Goal: Task Accomplishment & Management: Manage account settings

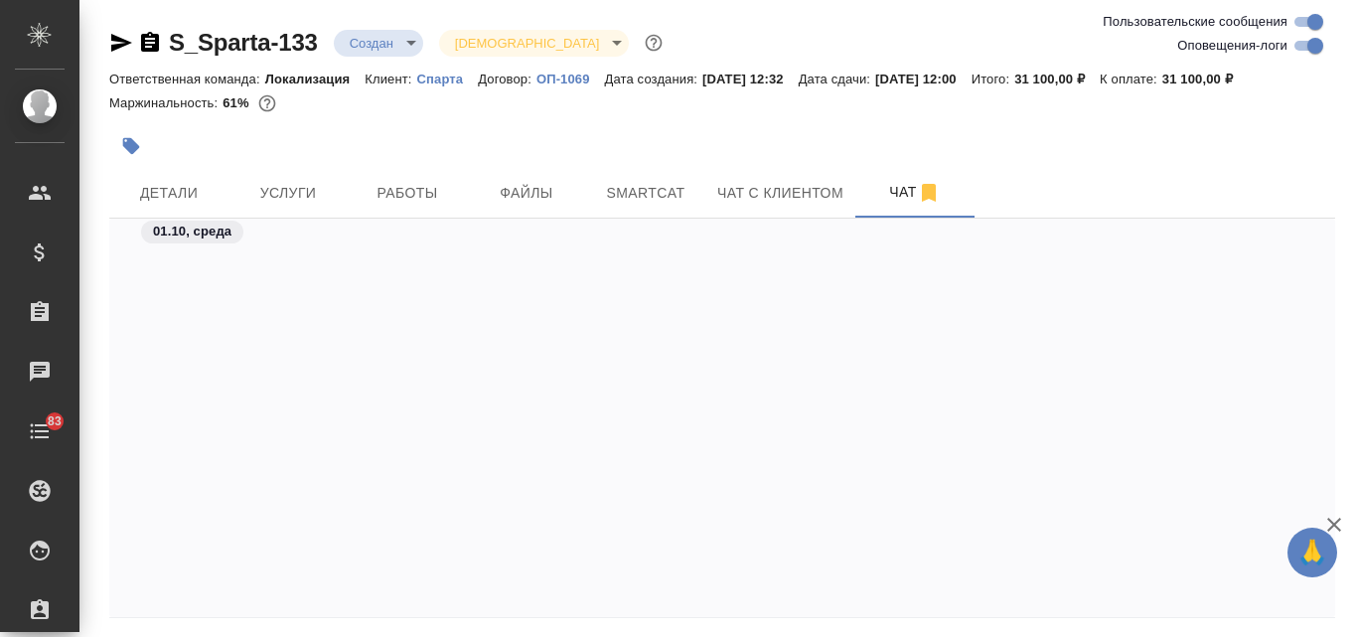
scroll to position [3098, 0]
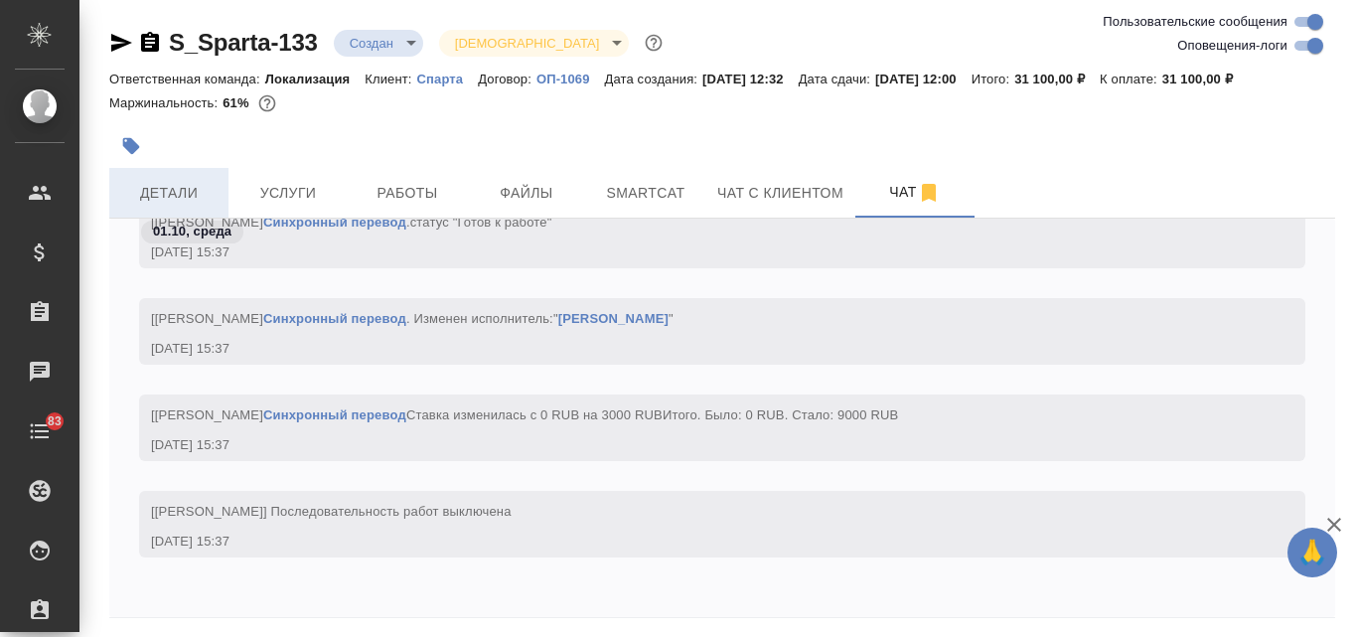
click at [194, 189] on span "Детали" at bounding box center [168, 193] width 95 height 25
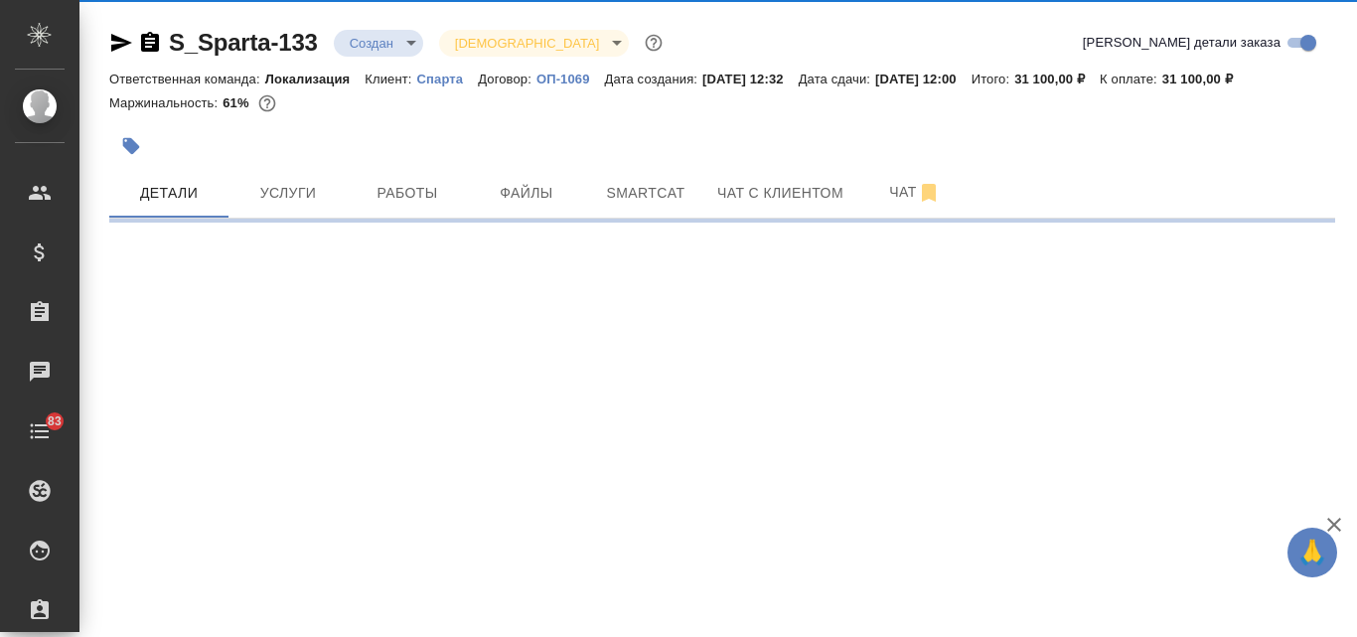
select select "RU"
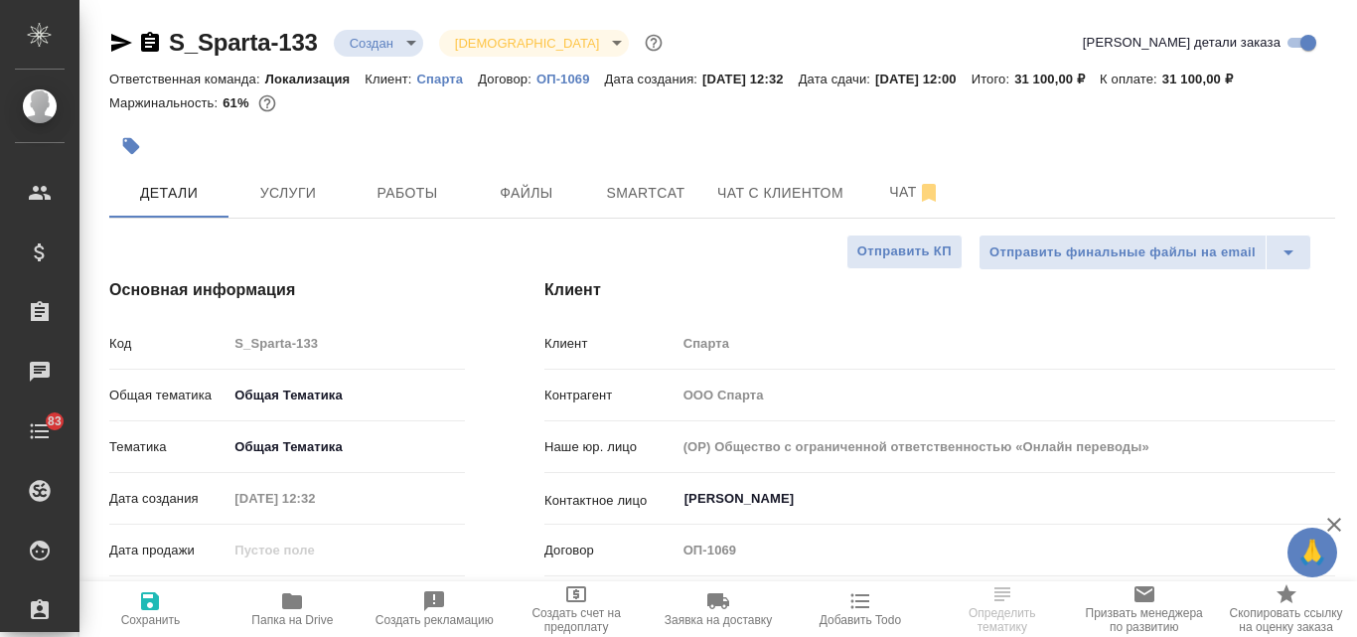
type textarea "x"
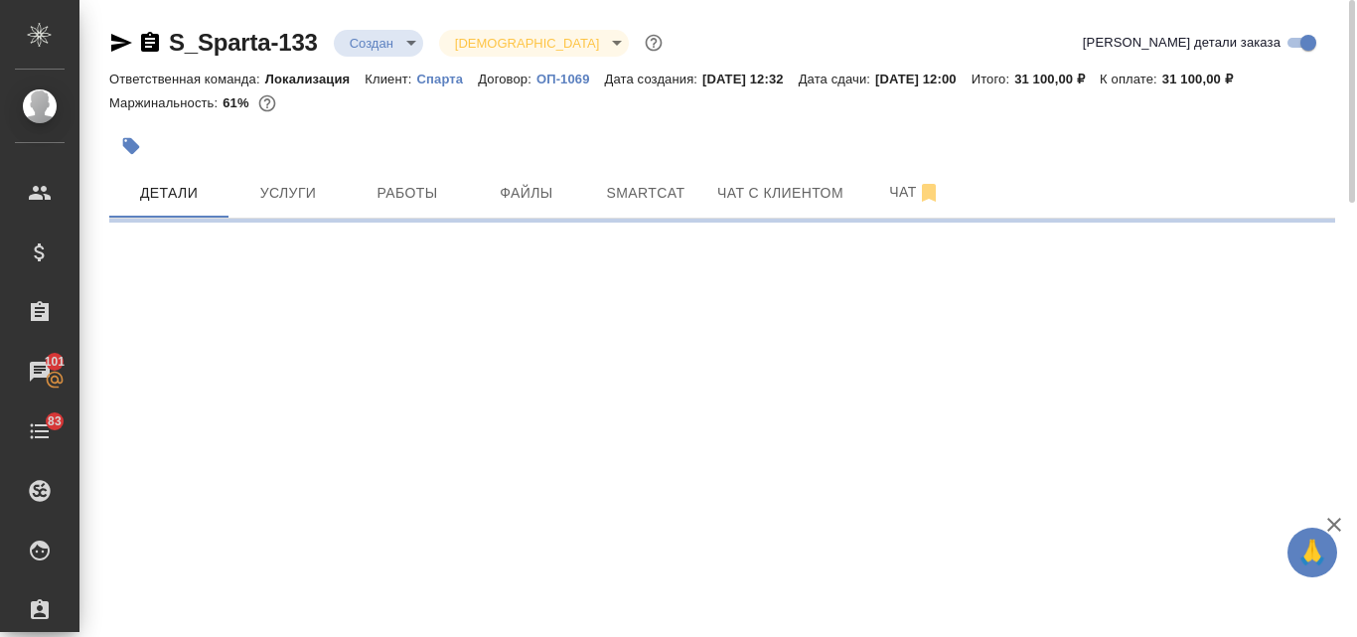
select select "RU"
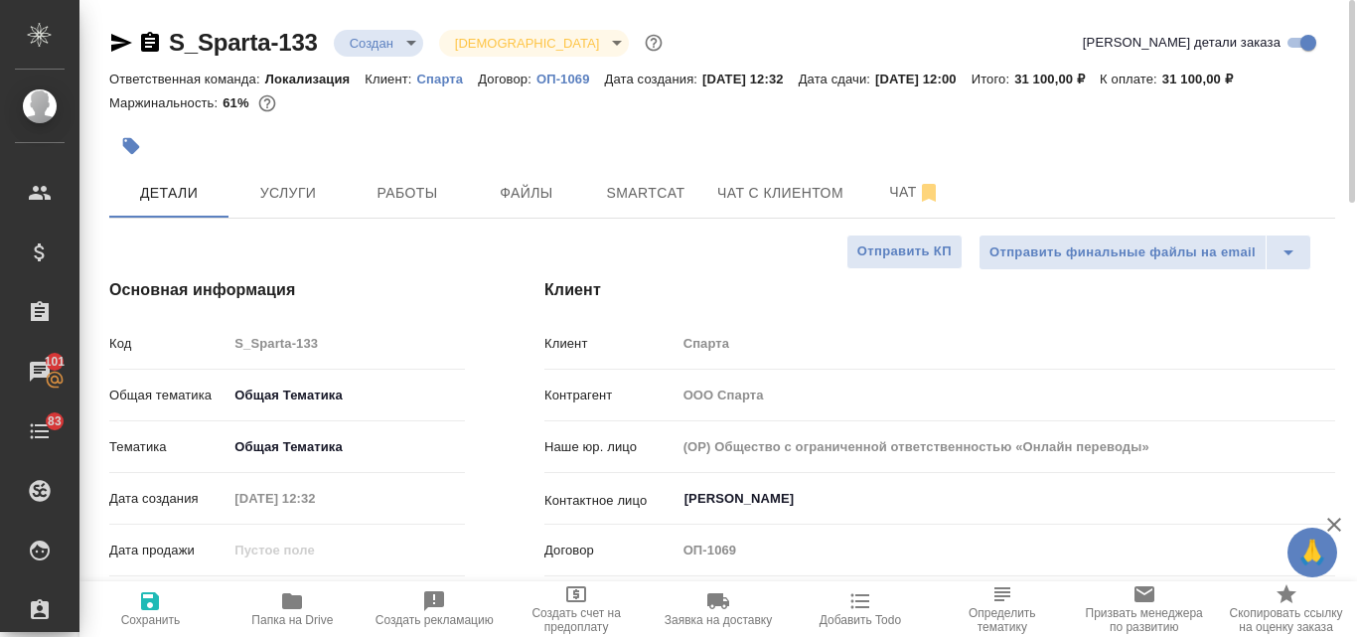
type textarea "x"
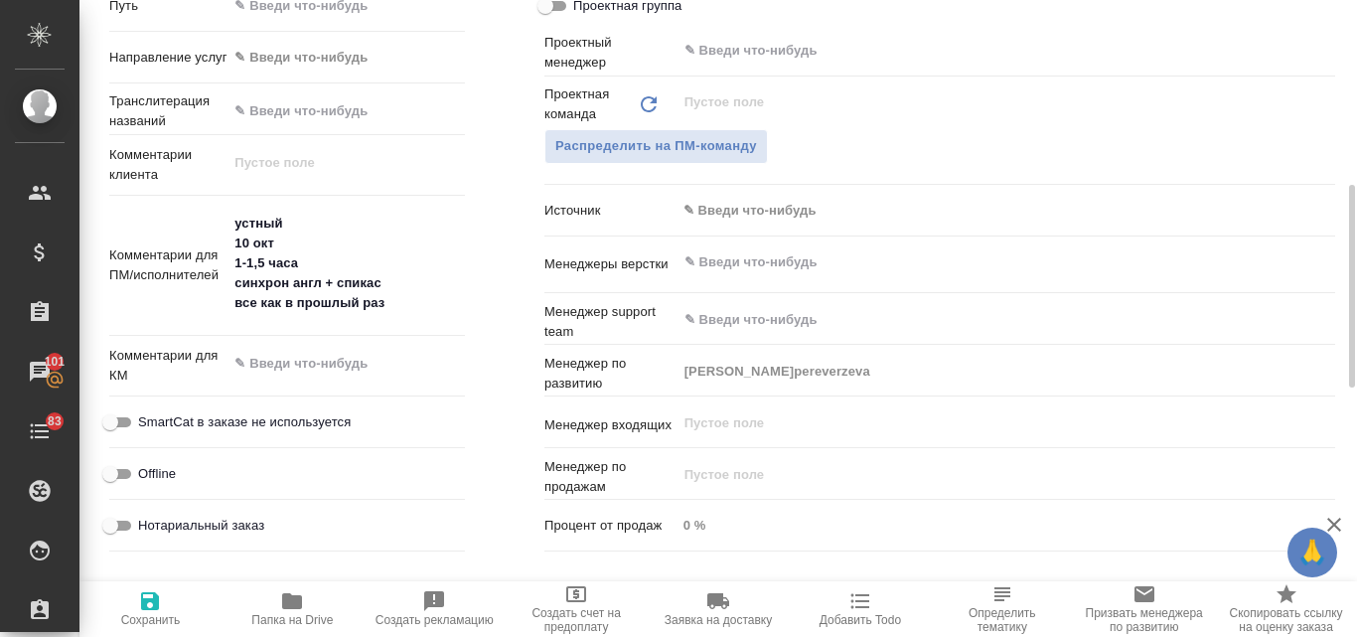
scroll to position [894, 0]
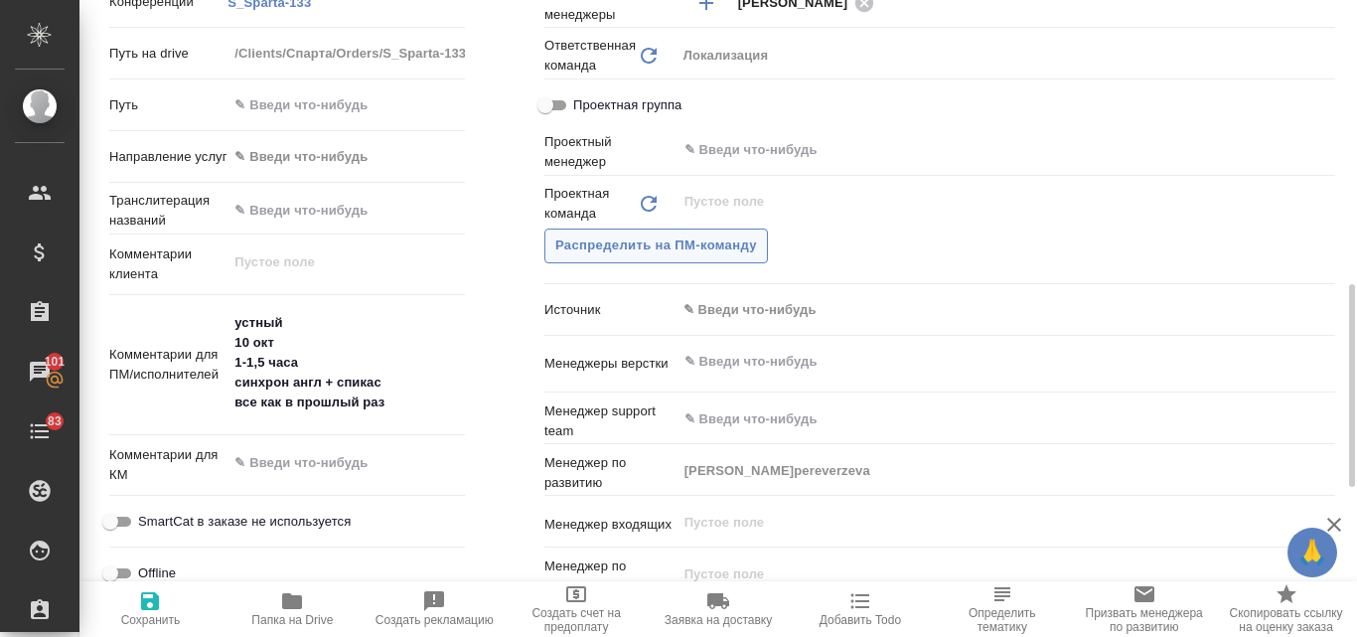
click at [716, 239] on span "Распределить на ПМ-команду" at bounding box center [656, 245] width 202 height 23
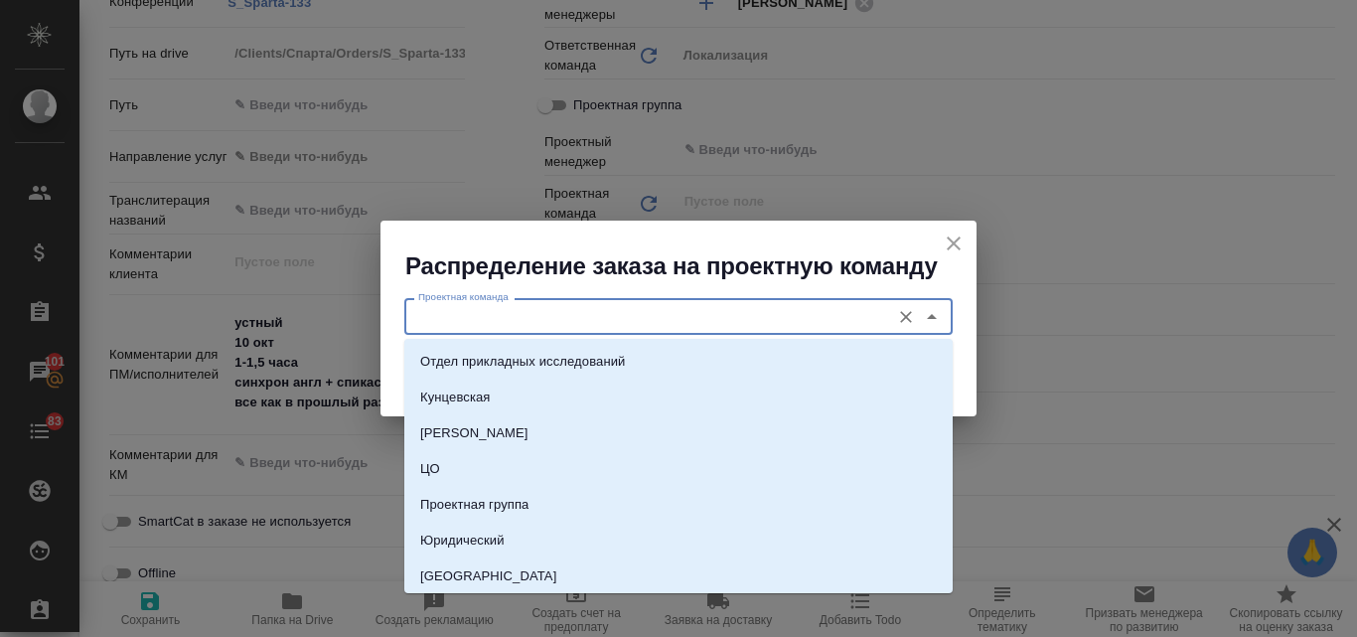
click at [554, 317] on input "Проектная команда" at bounding box center [645, 316] width 470 height 24
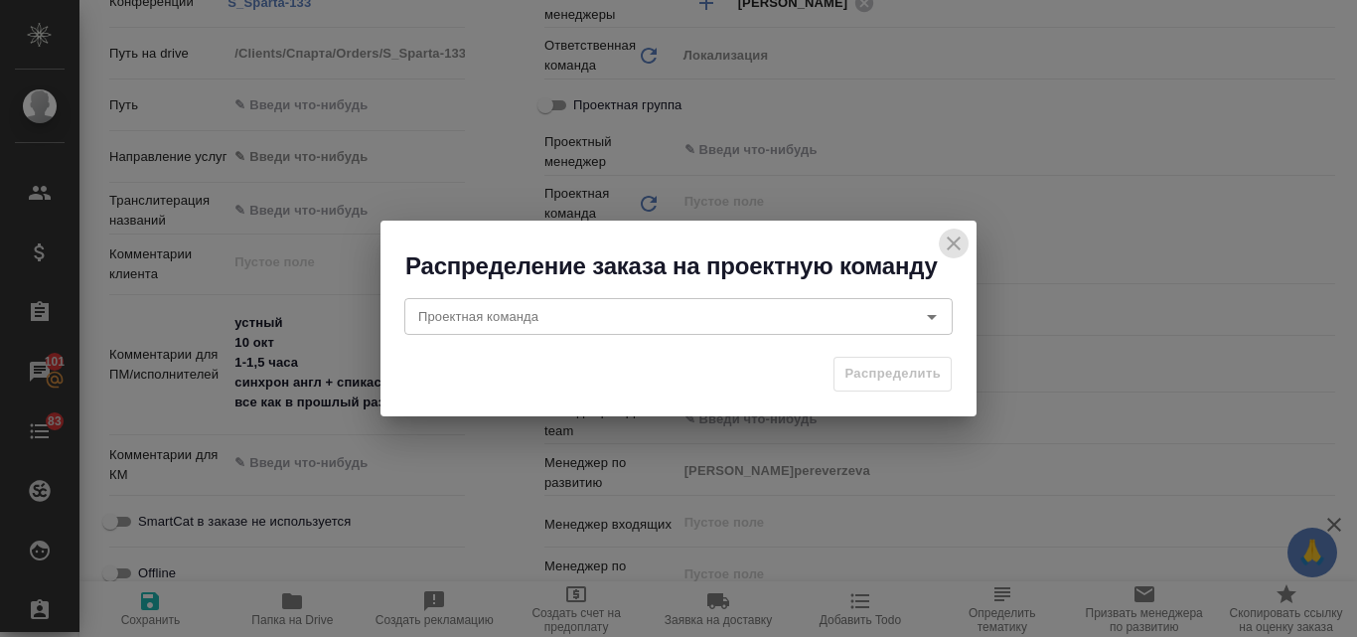
click at [949, 244] on icon "close" at bounding box center [954, 244] width 24 height 24
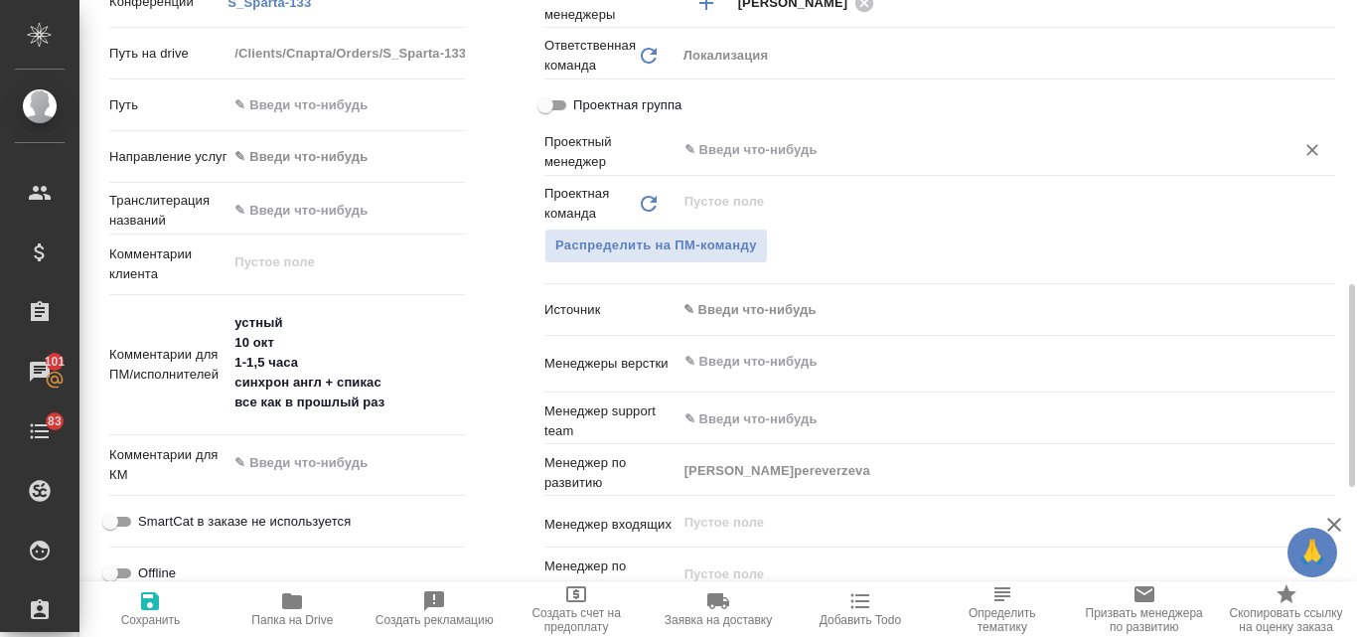
click at [711, 155] on input "text" at bounding box center [973, 150] width 580 height 24
type textarea "x"
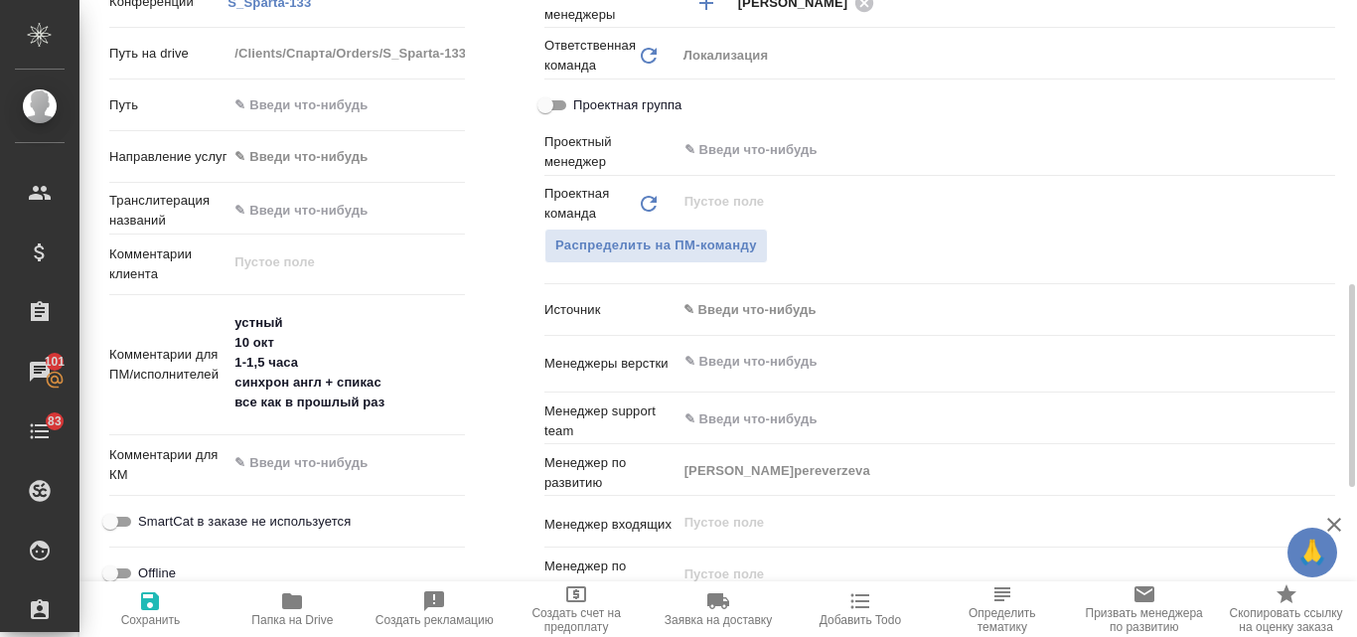
type textarea "x"
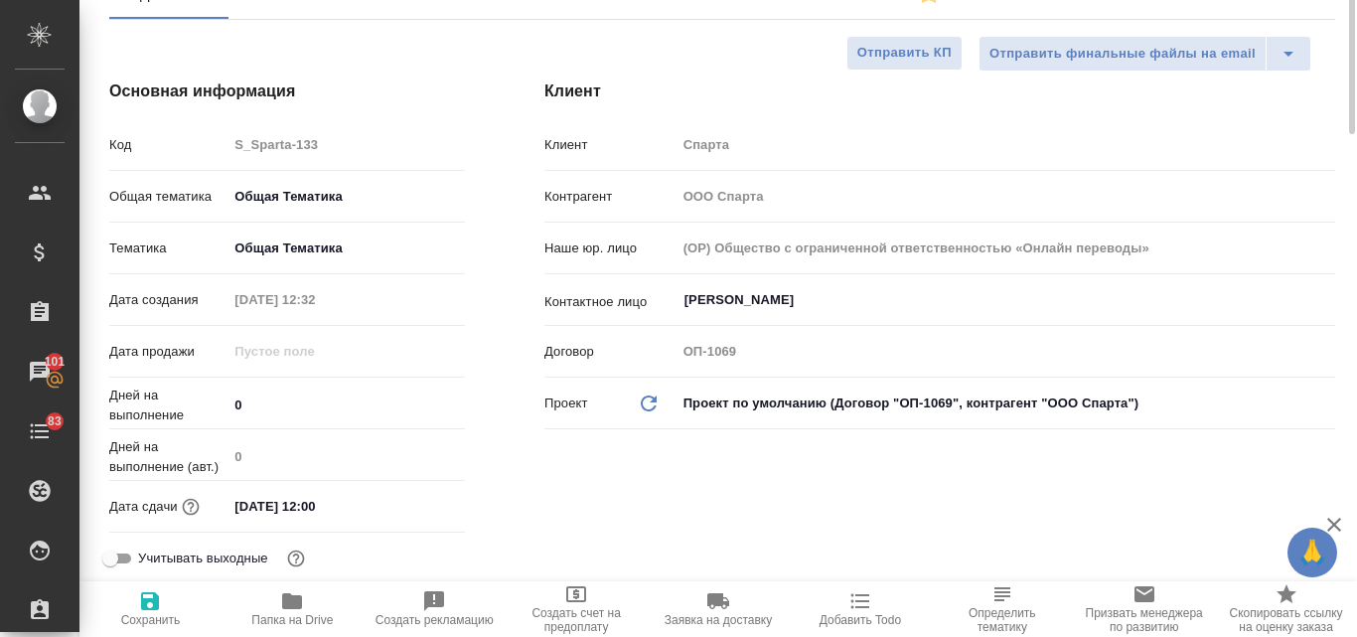
scroll to position [0, 0]
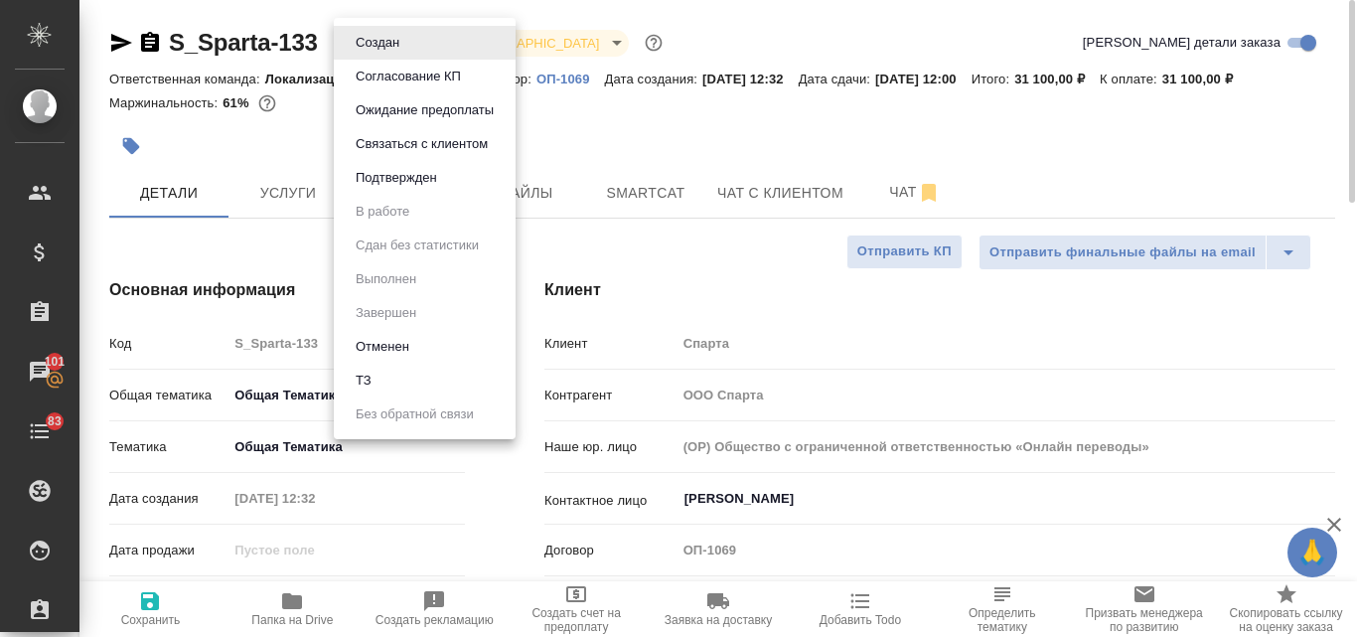
click at [414, 44] on body "🙏 .cls-1 fill:#fff; AWATERA Valyaeva Anna Клиенты Спецификации Заказы 101 Чаты …" at bounding box center [678, 318] width 1357 height 637
click at [619, 137] on div at bounding box center [678, 318] width 1357 height 637
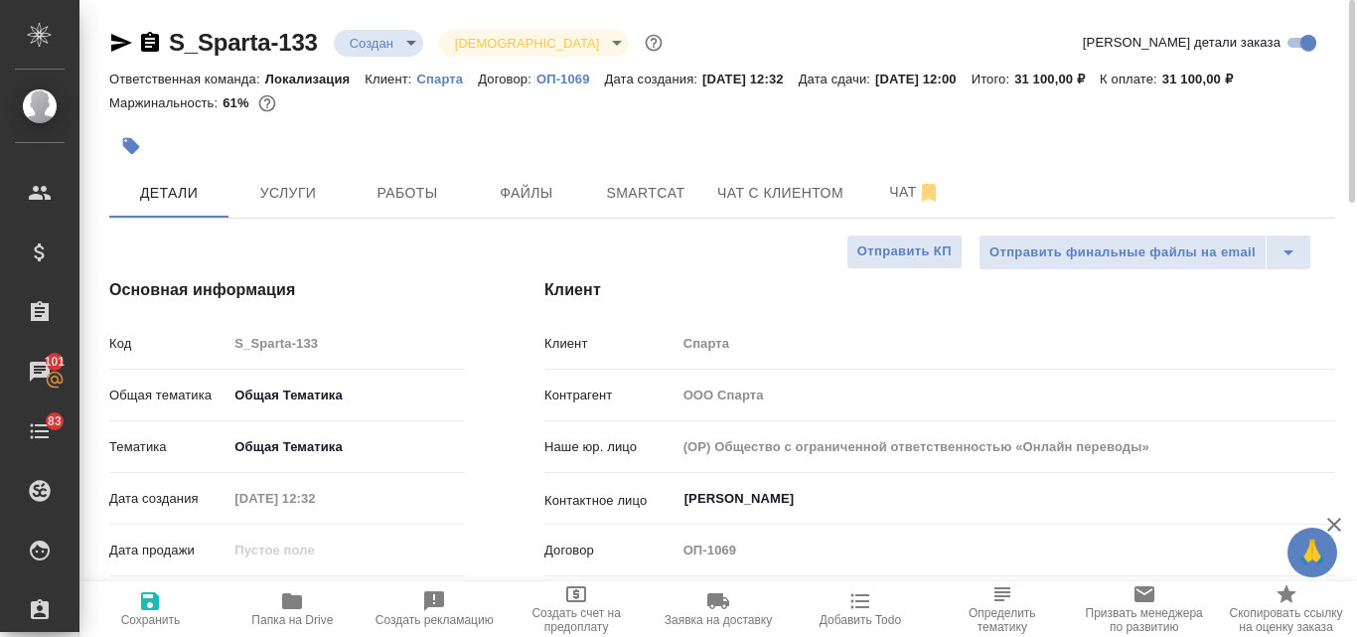
click at [446, 72] on p "Спарта" at bounding box center [448, 79] width 62 height 15
type textarea "x"
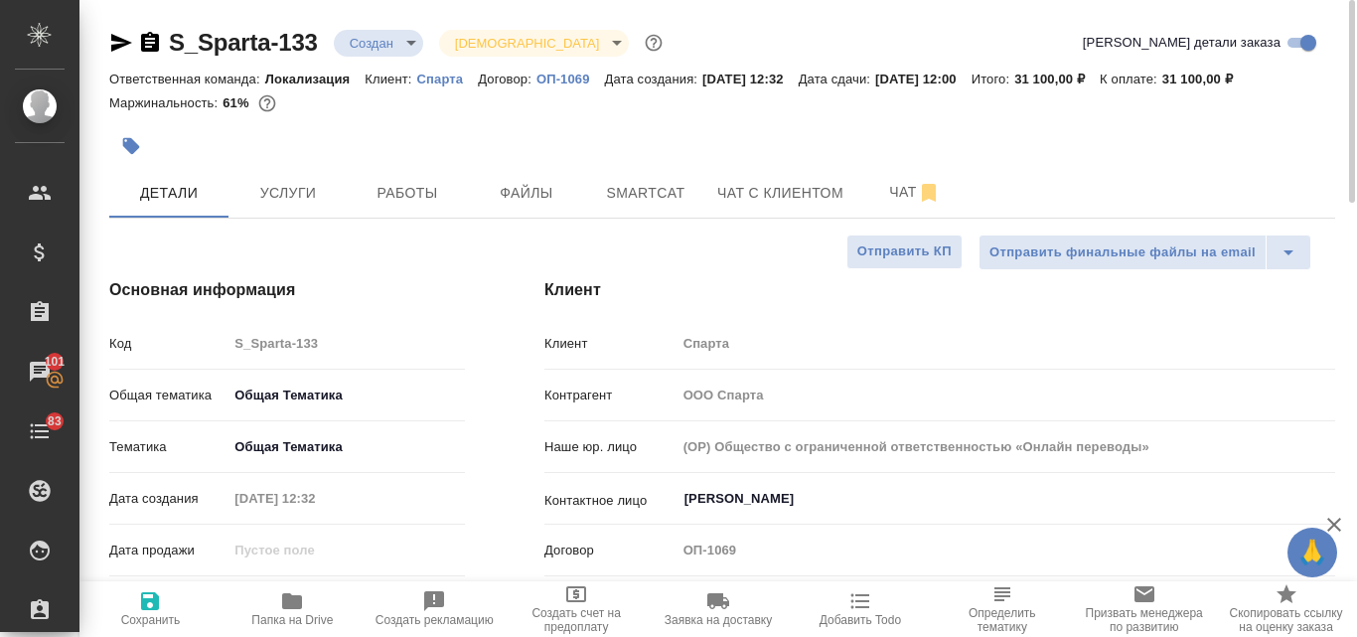
type textarea "x"
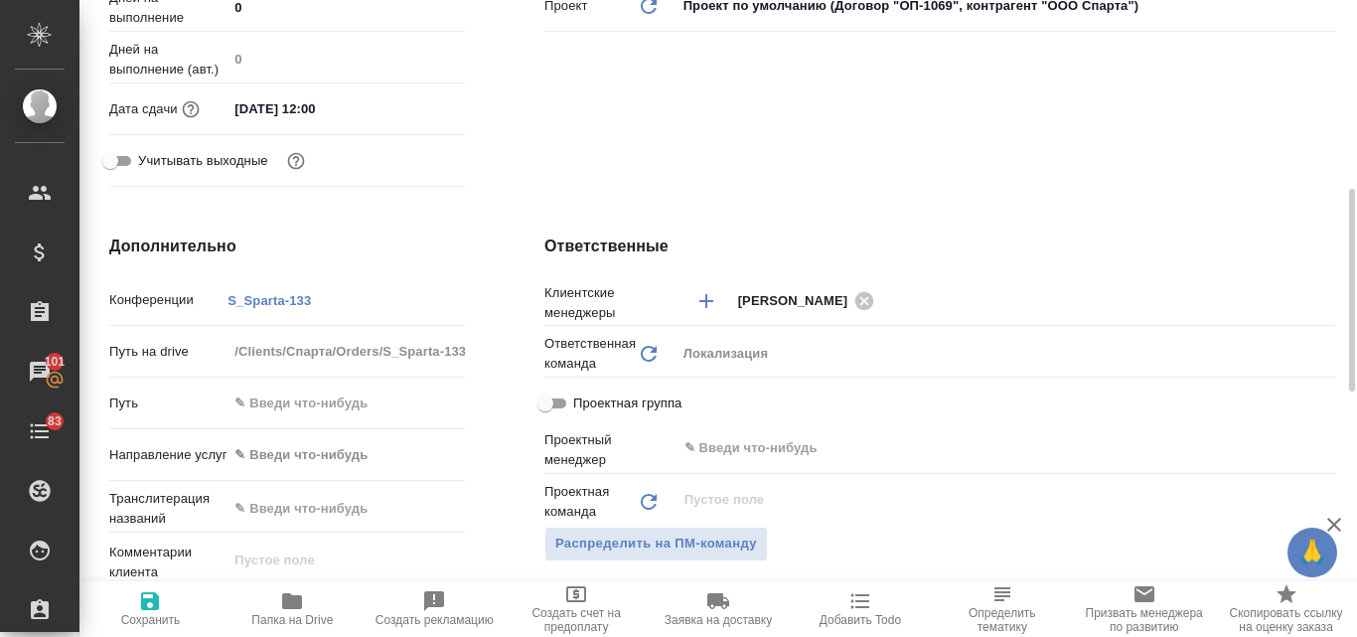
scroll to position [696, 0]
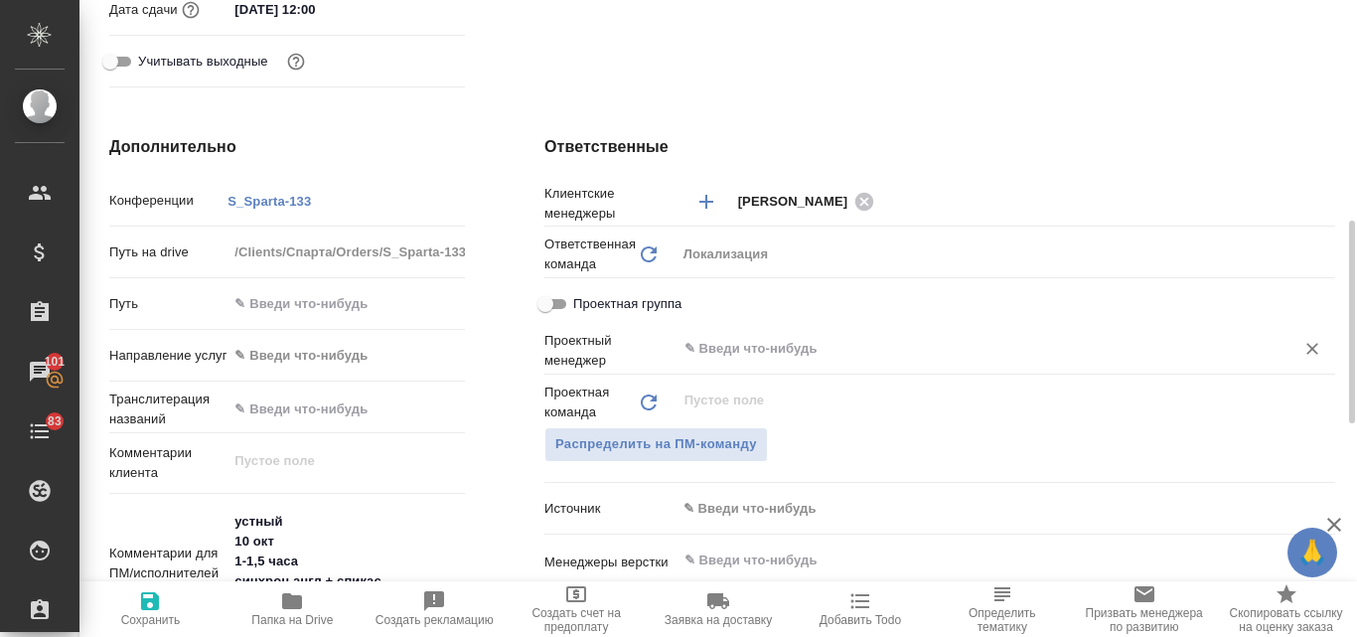
click at [724, 357] on input "text" at bounding box center [973, 349] width 580 height 24
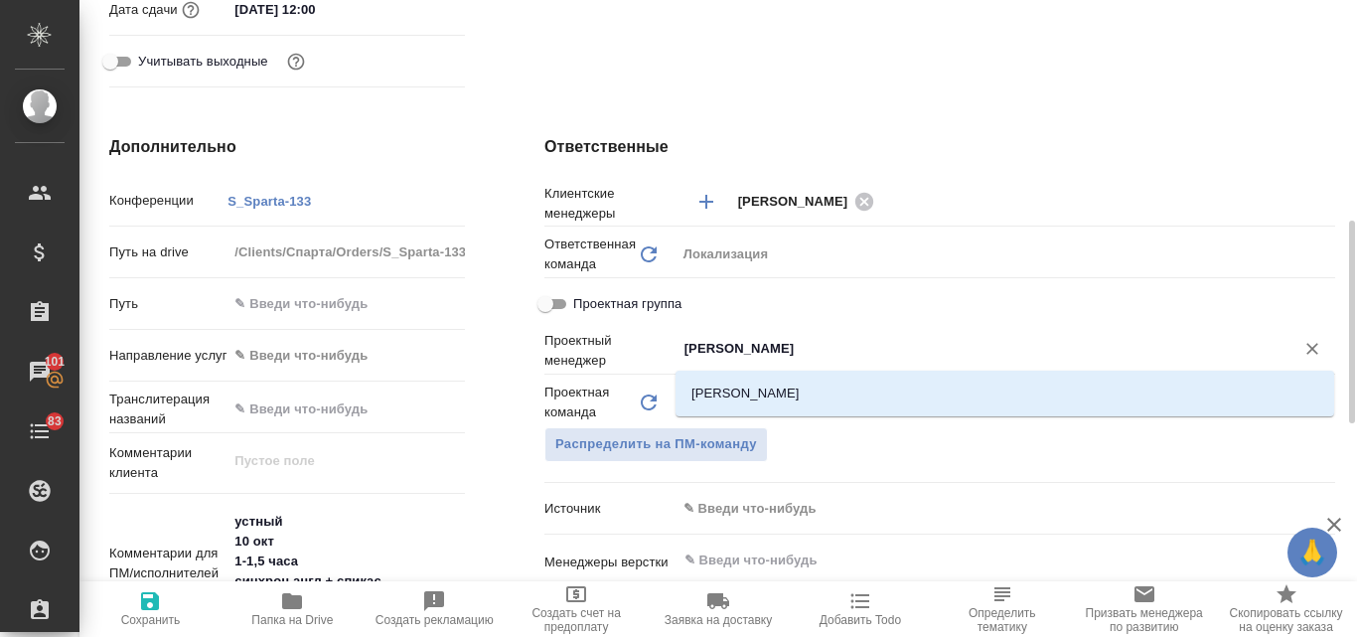
type input "федотова"
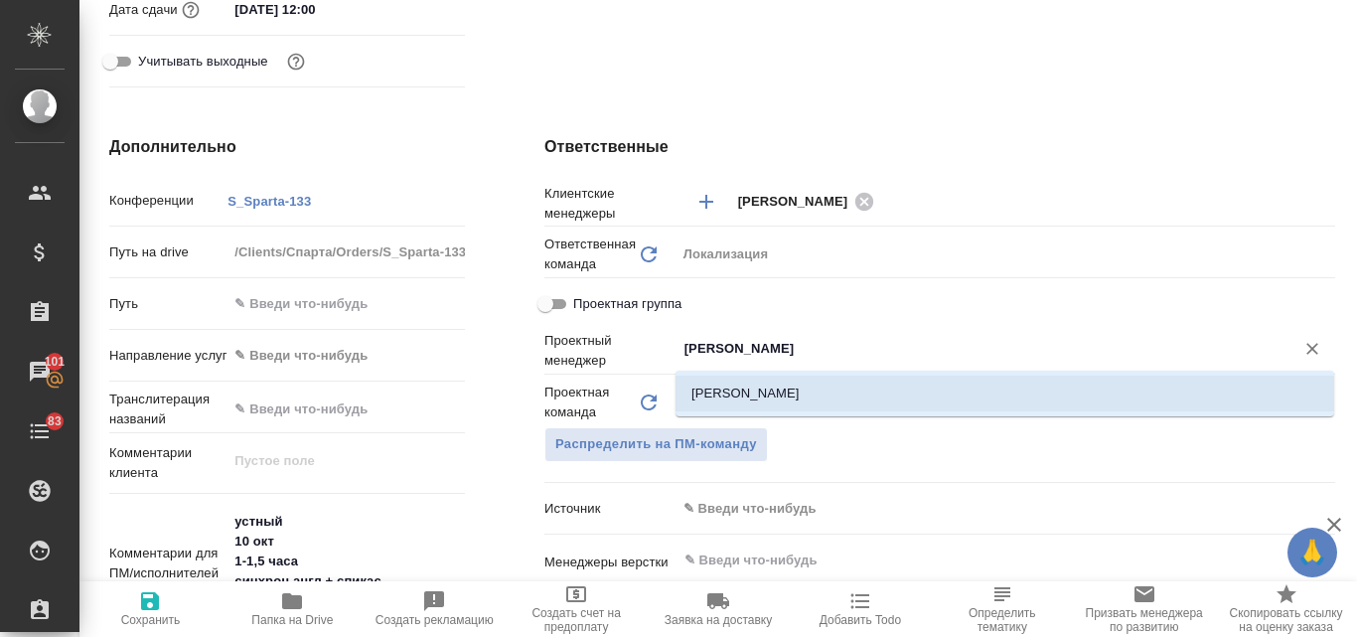
click at [738, 391] on li "Федотова Ирина" at bounding box center [1005, 394] width 659 height 36
type textarea "x"
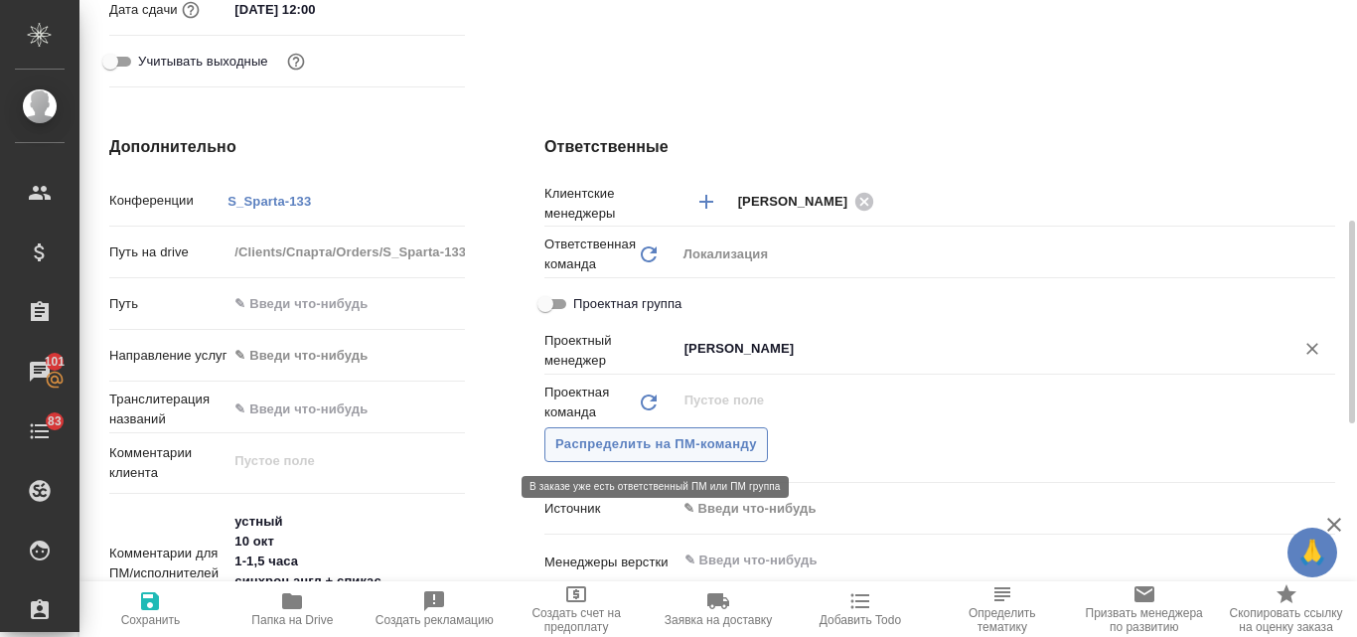
type input "Федотова Ирина"
click at [663, 449] on span "Распределить на ПМ-команду" at bounding box center [656, 444] width 202 height 23
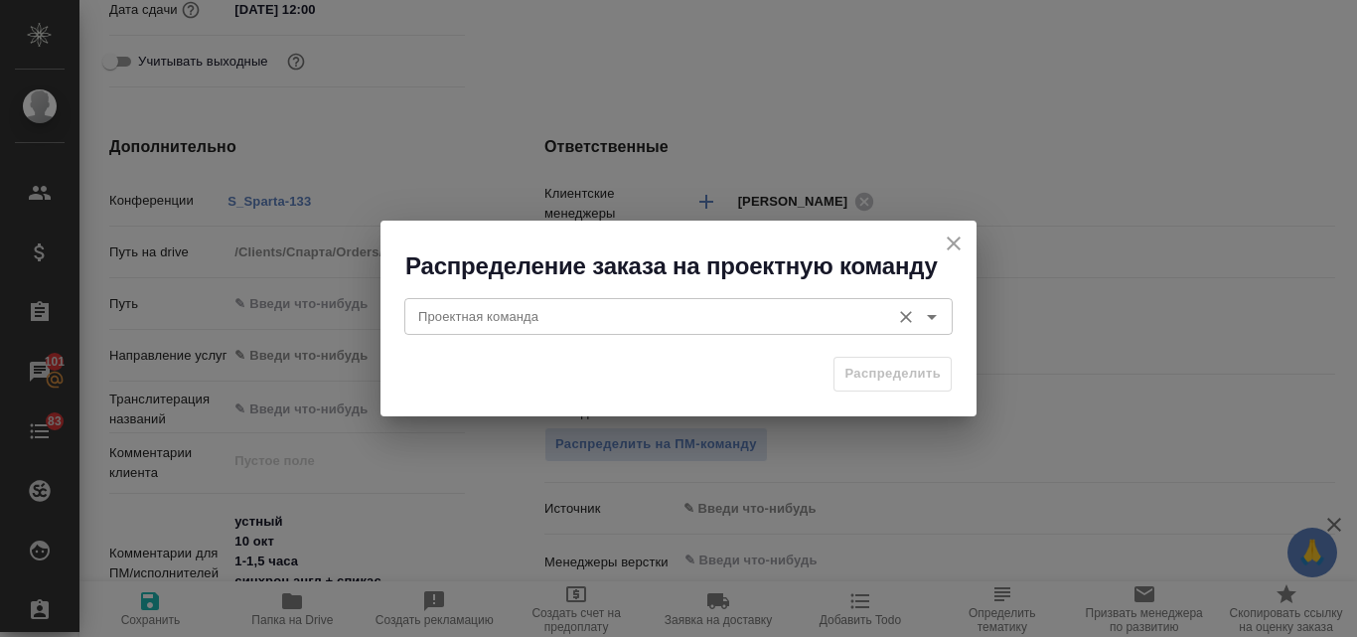
click at [520, 321] on input "Проектная команда" at bounding box center [645, 316] width 470 height 24
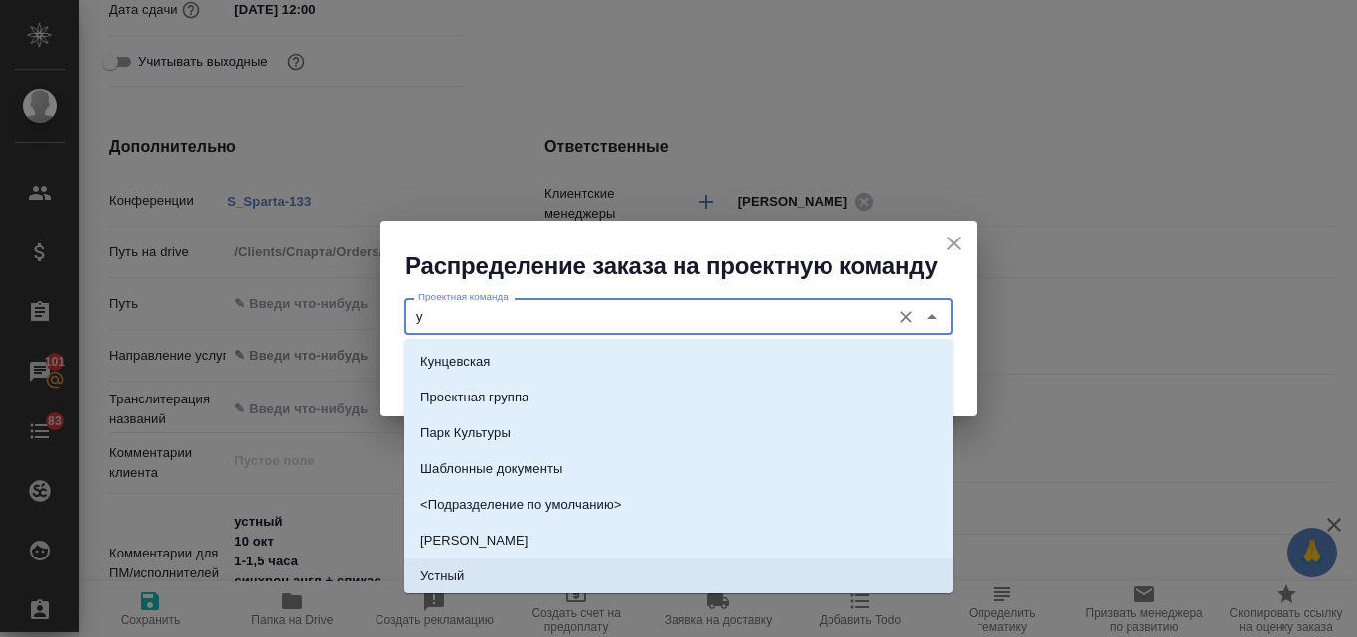
click at [447, 571] on p "Устный" at bounding box center [442, 576] width 44 height 20
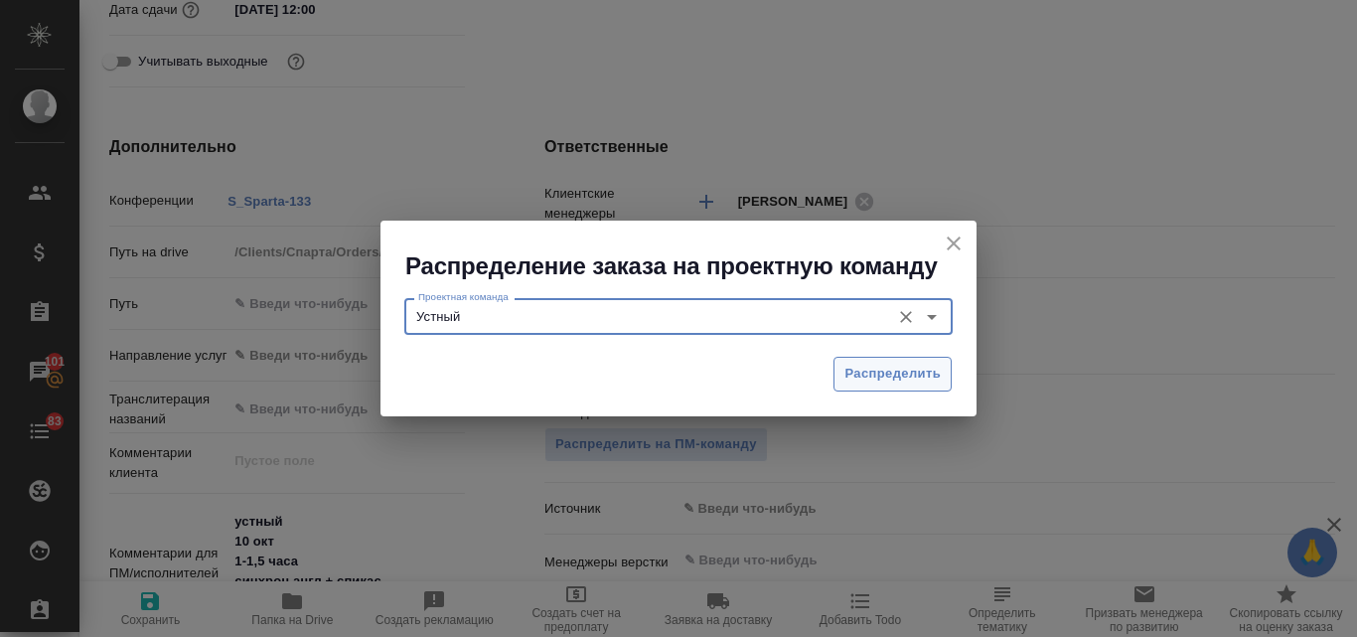
type input "Устный"
click at [878, 384] on span "Распределить" at bounding box center [893, 374] width 96 height 23
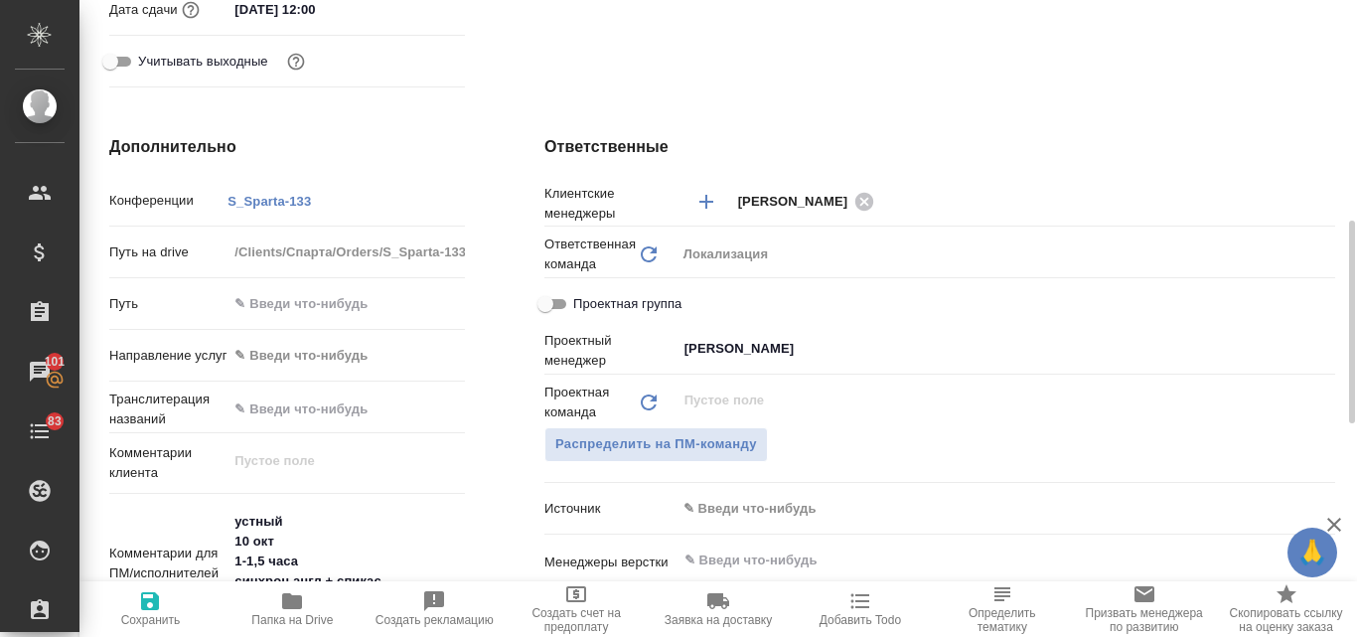
type textarea "x"
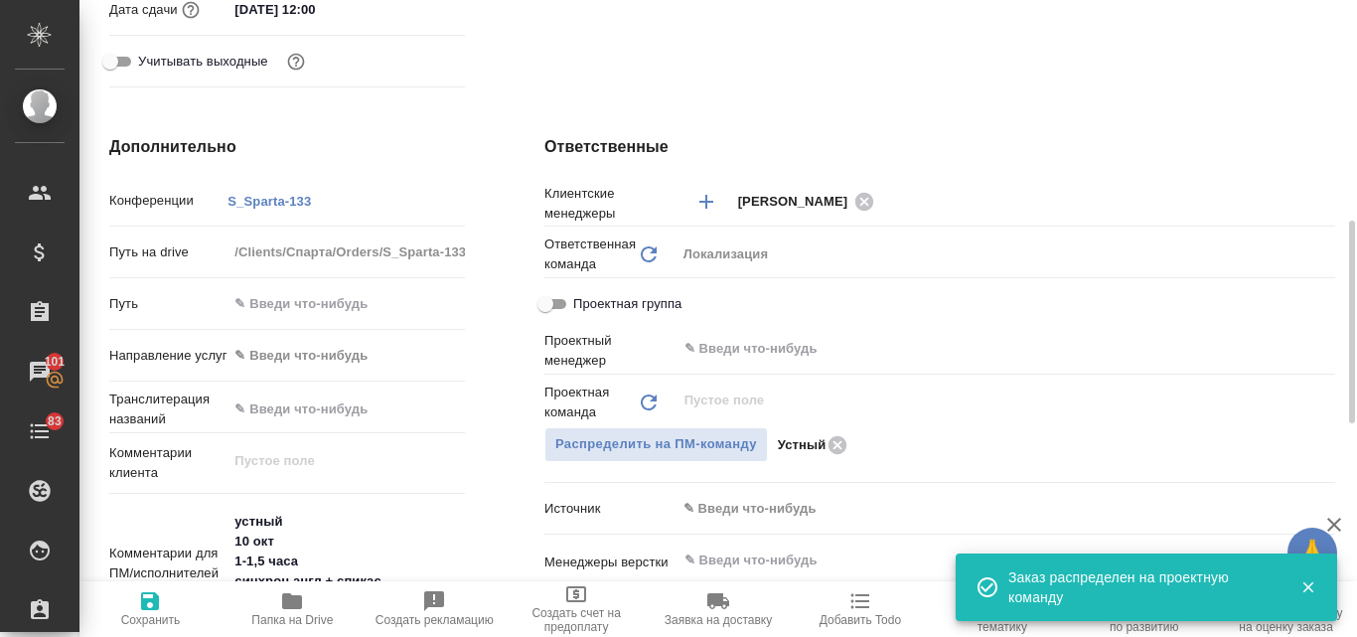
type textarea "x"
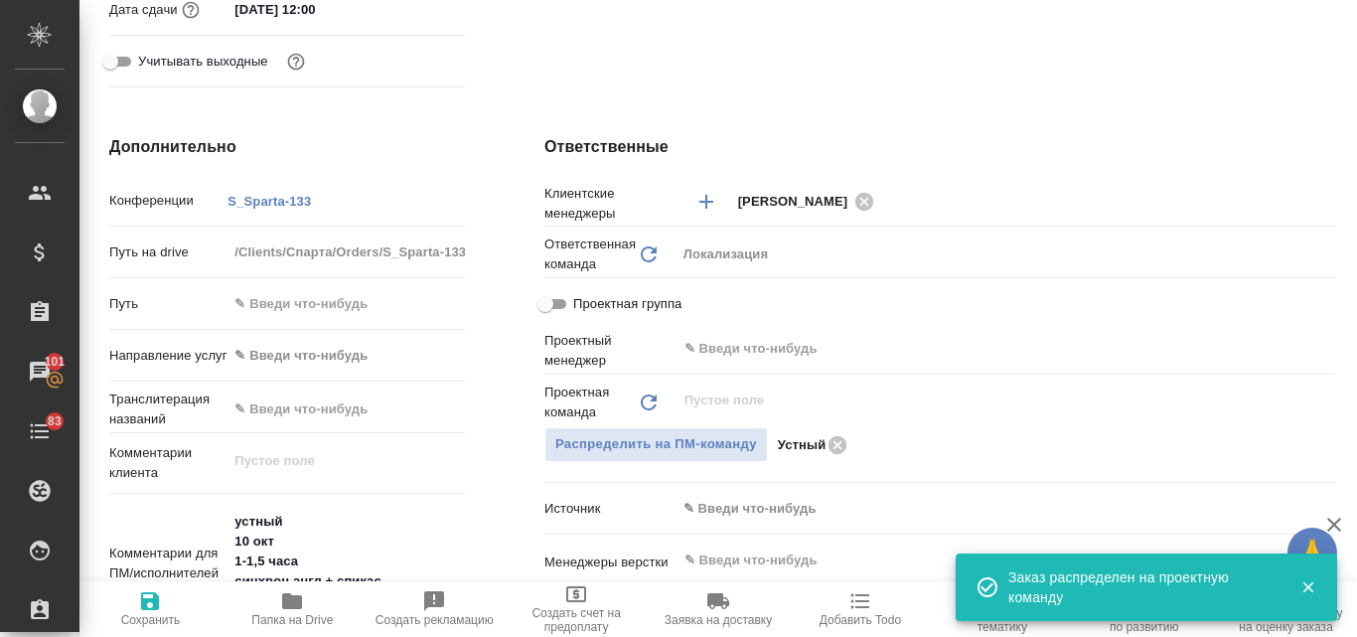
type textarea "x"
click at [767, 350] on input "text" at bounding box center [973, 349] width 580 height 24
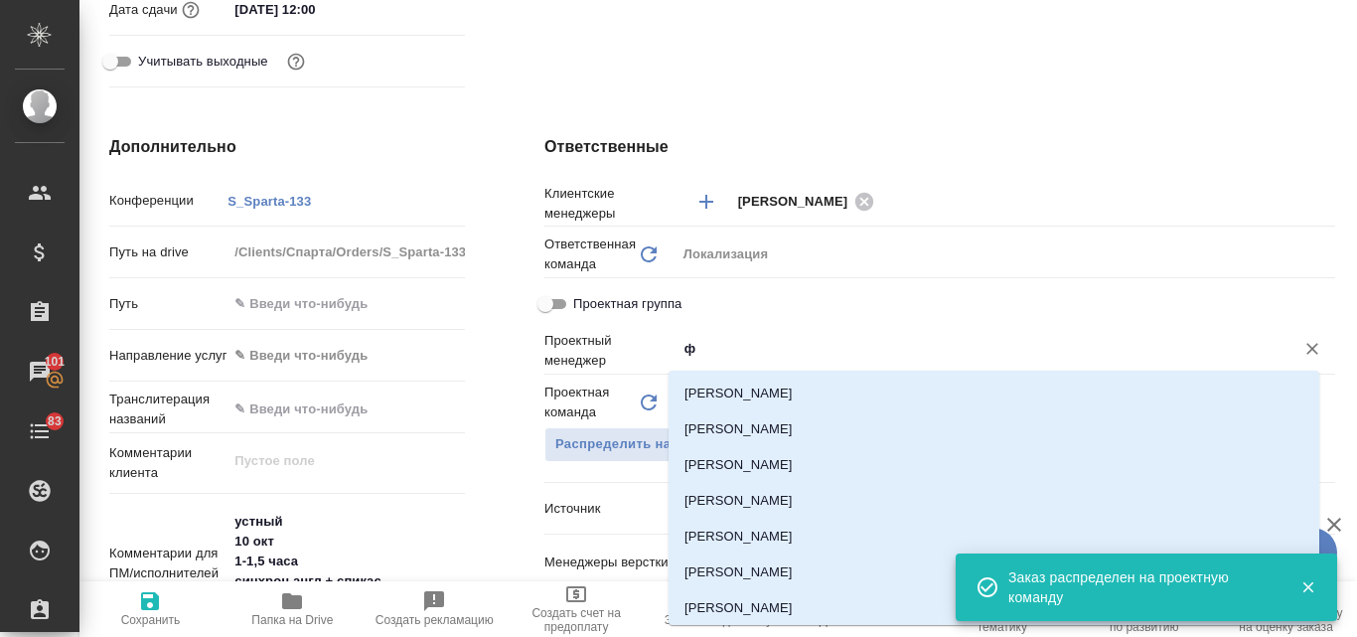
type input "фе"
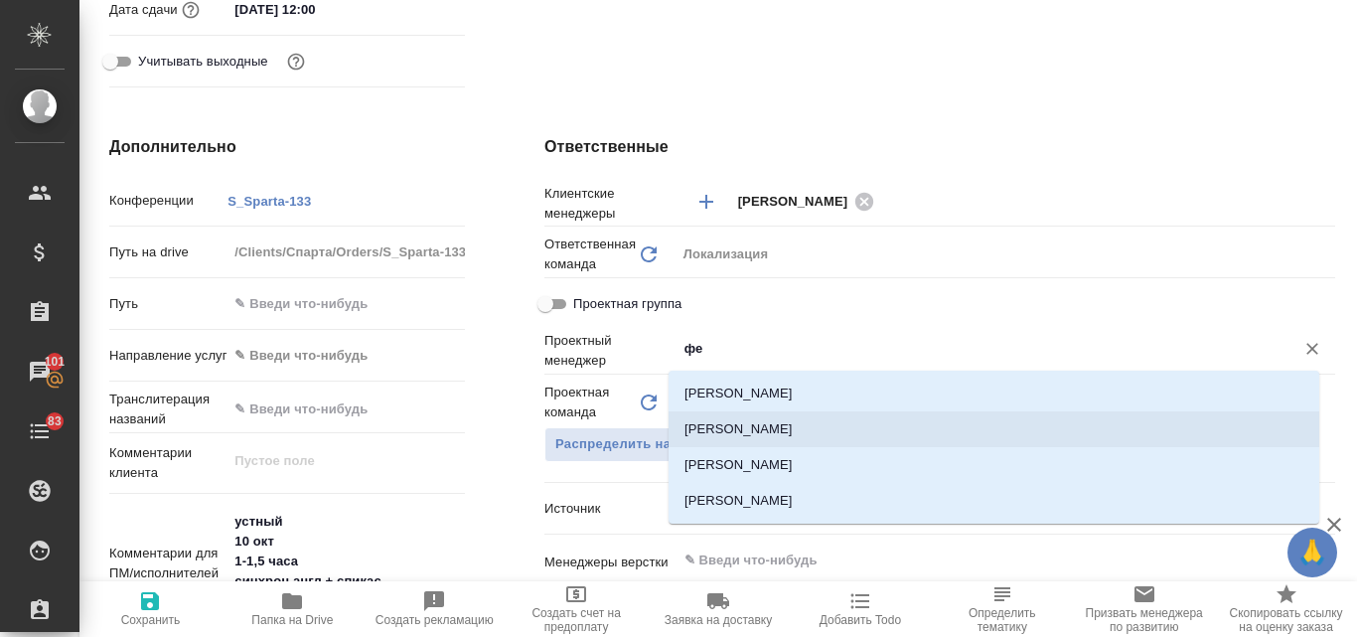
click at [753, 424] on li "Федотова Ирина" at bounding box center [994, 429] width 651 height 36
type textarea "x"
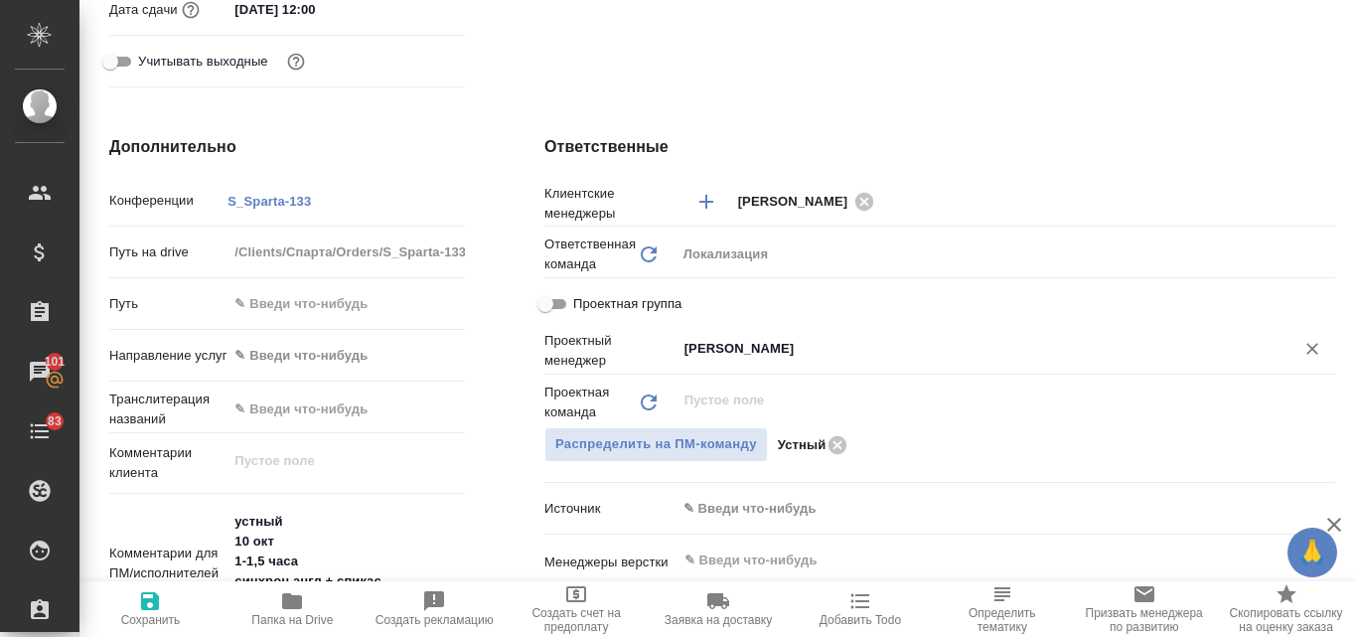
type input "Федотова Ирина"
click at [149, 607] on icon "button" at bounding box center [150, 601] width 24 height 24
type textarea "x"
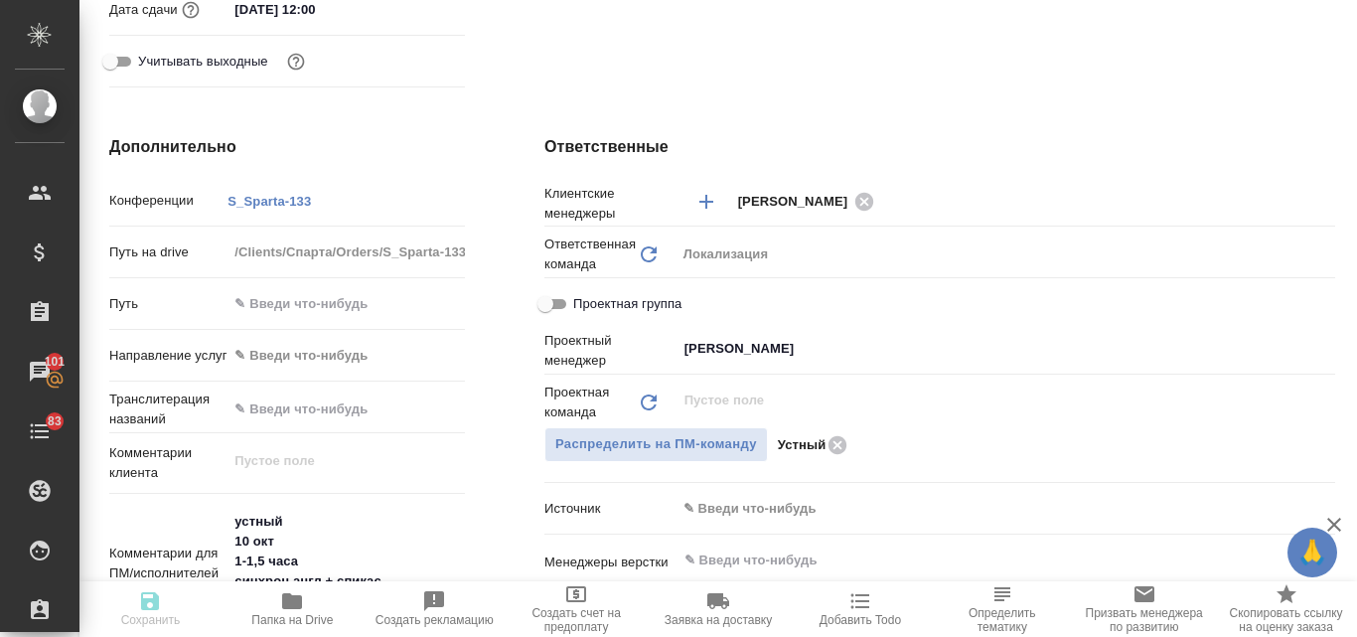
type textarea "x"
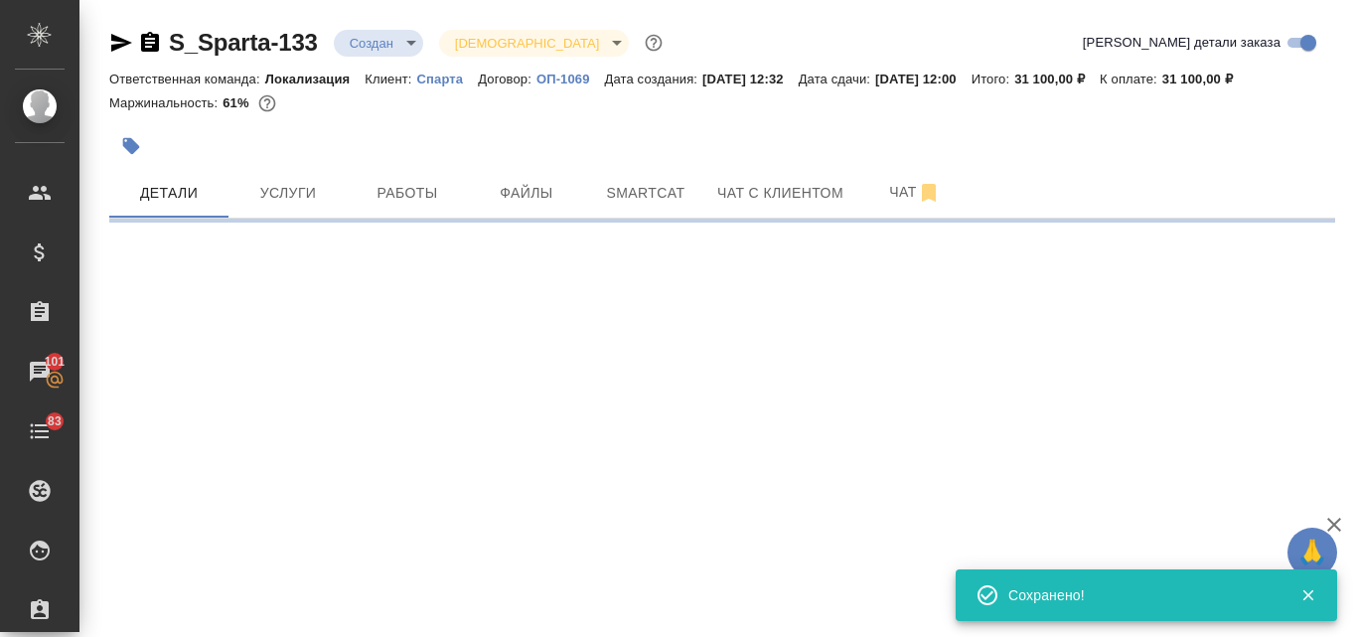
scroll to position [0, 0]
select select "RU"
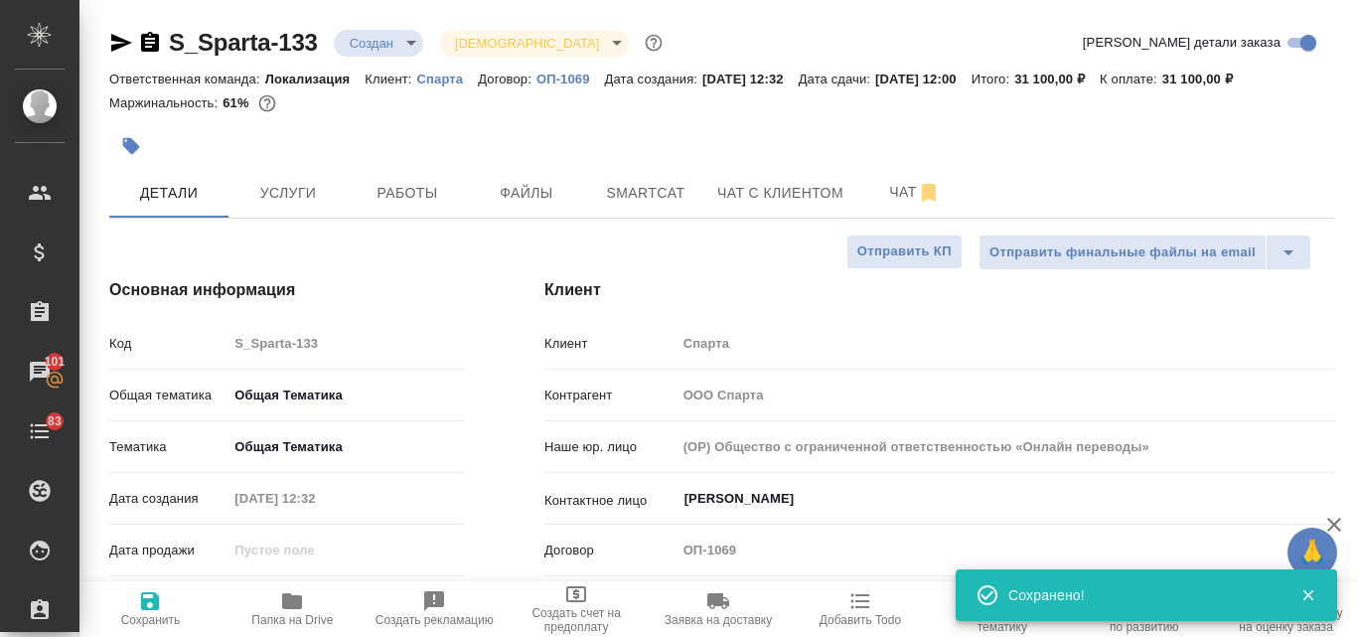
type textarea "x"
click at [406, 43] on body "🙏 .cls-1 fill:#fff; AWATERA Valyaeva Anna Клиенты Спецификации Заказы 101 Чаты …" at bounding box center [678, 318] width 1357 height 637
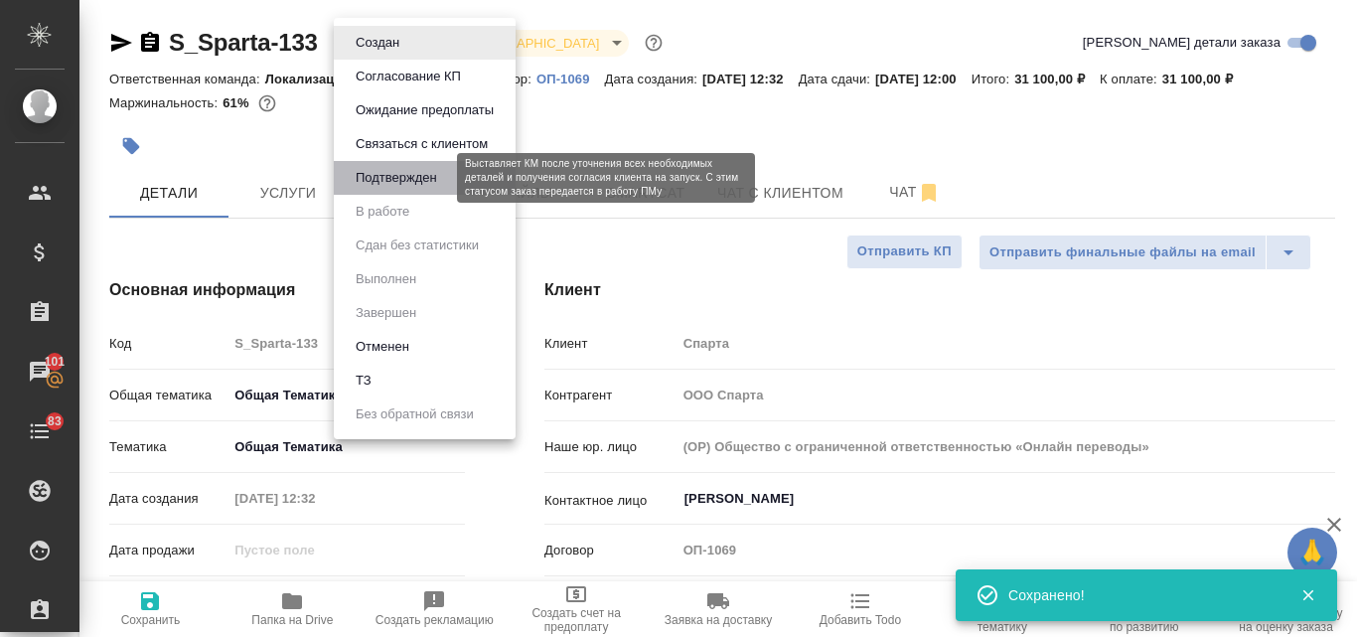
click at [417, 185] on button "Подтвержден" at bounding box center [396, 178] width 93 height 22
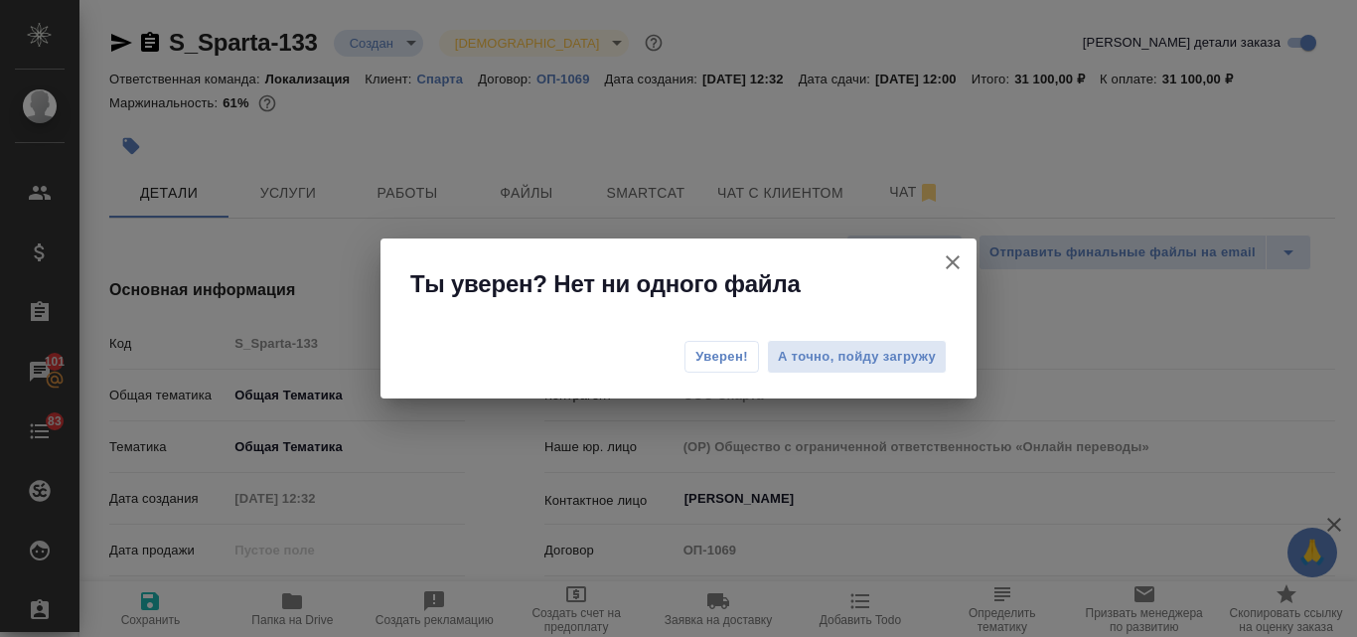
click at [718, 358] on span "Уверен!" at bounding box center [722, 357] width 53 height 20
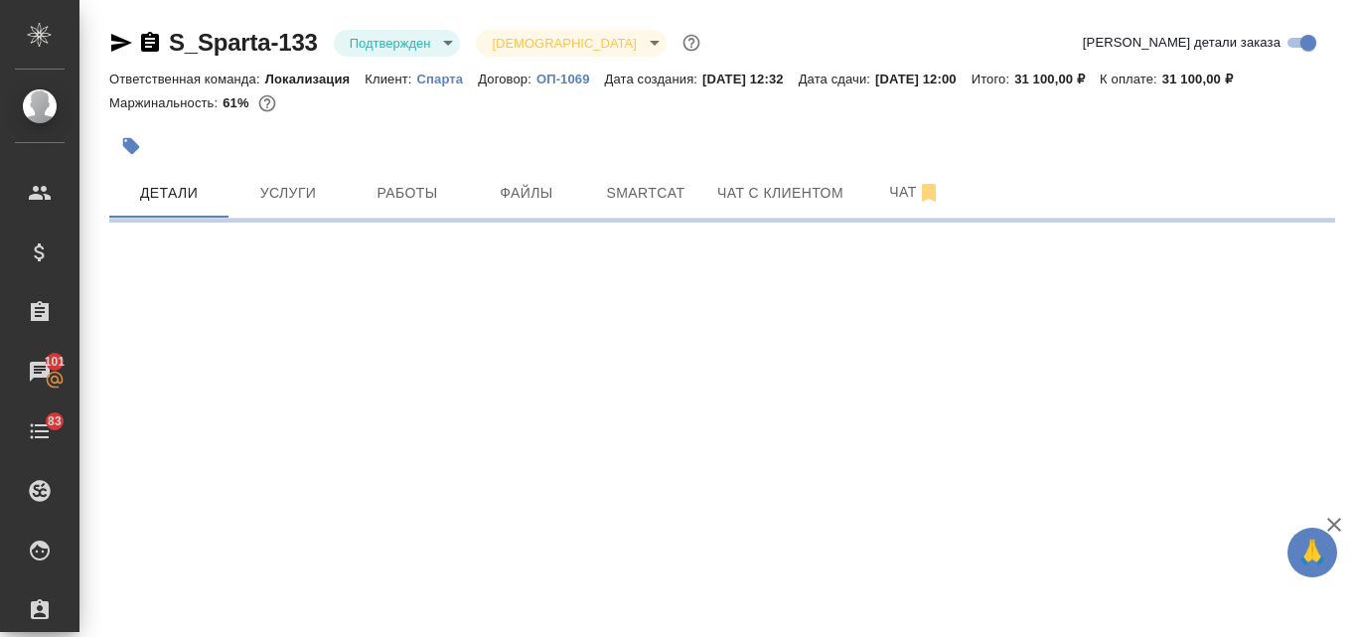
select select "RU"
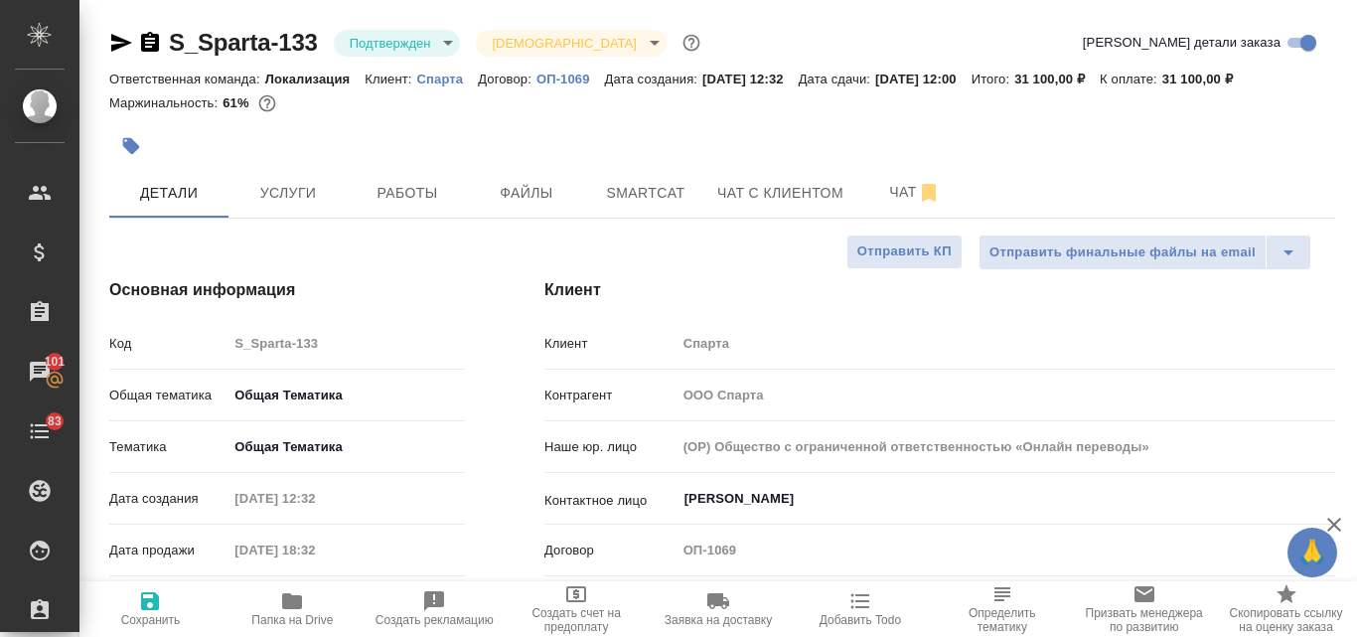
type textarea "x"
click at [114, 47] on icon "button" at bounding box center [121, 43] width 21 height 18
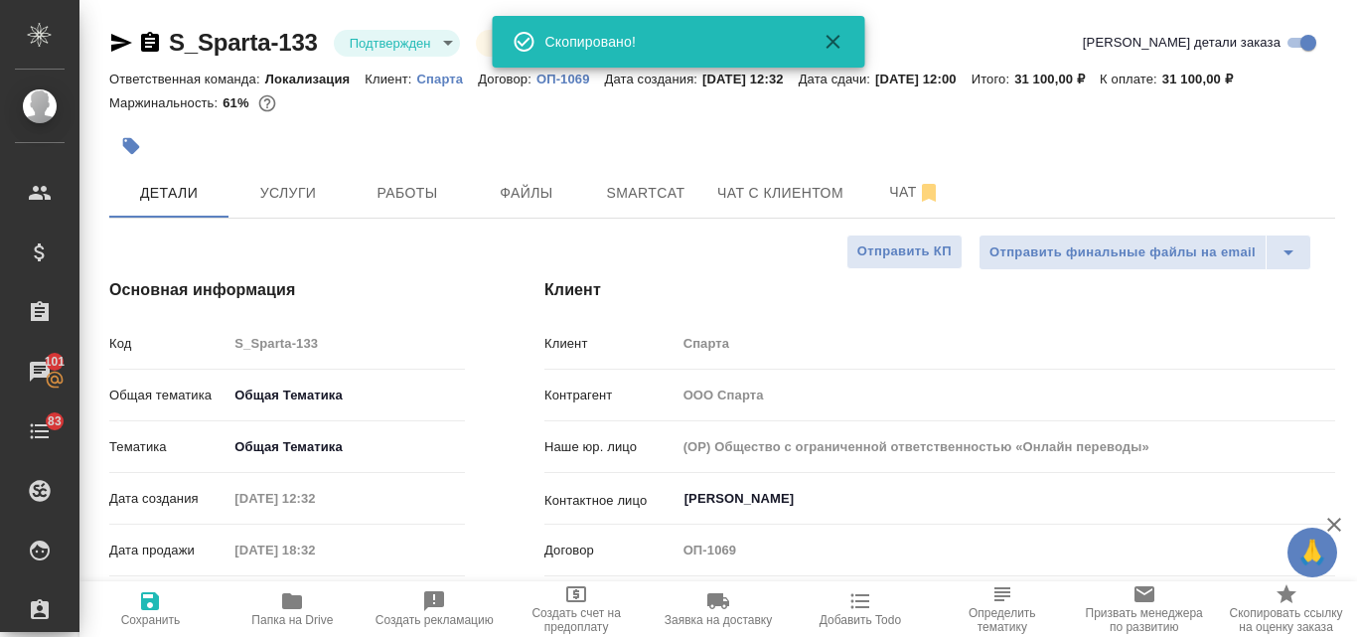
type textarea "x"
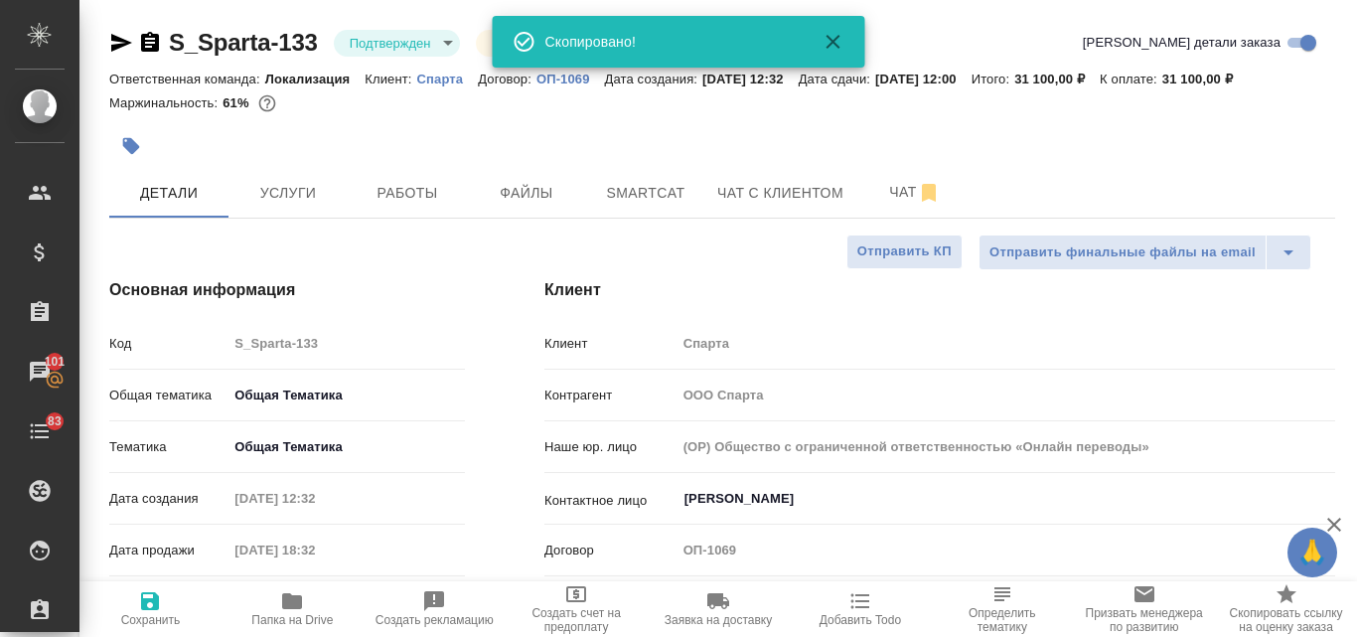
type textarea "x"
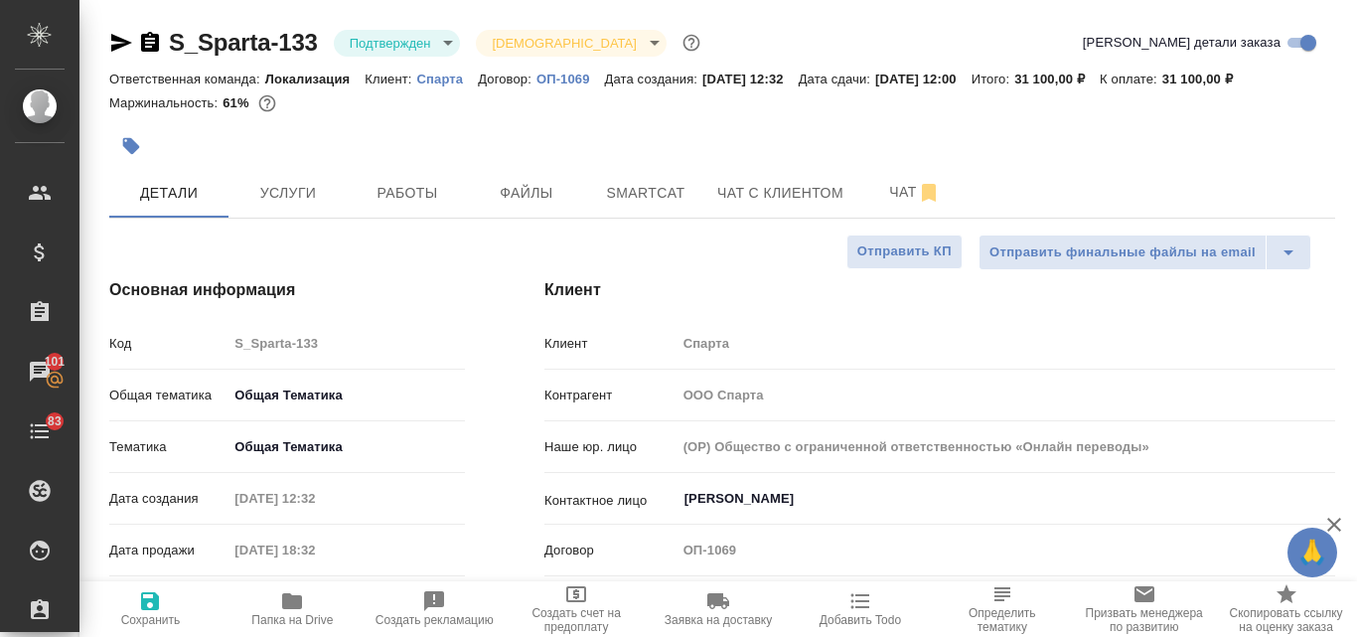
type textarea "x"
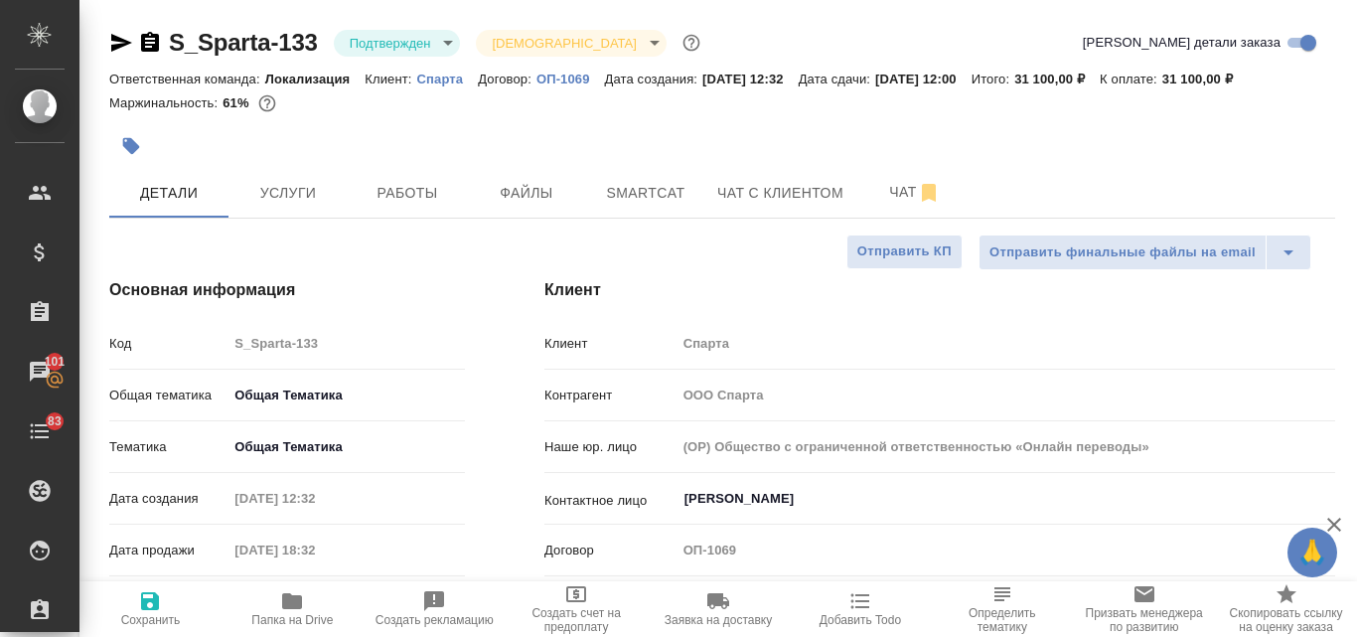
type textarea "x"
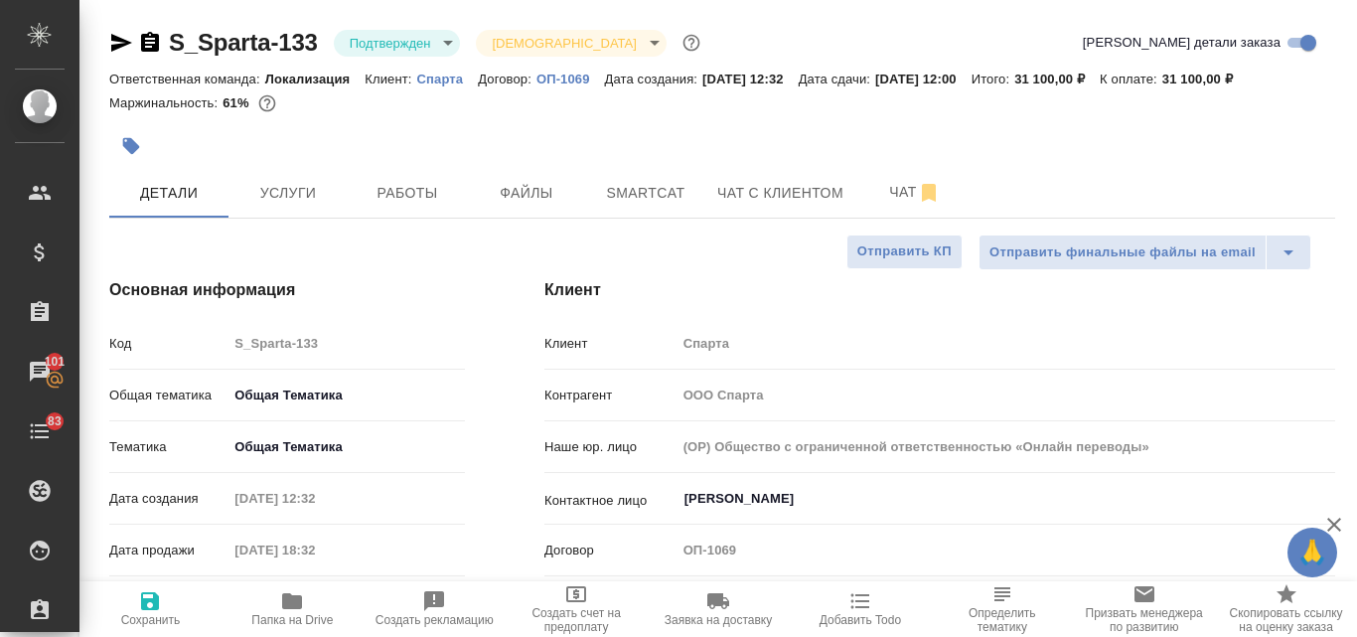
type textarea "x"
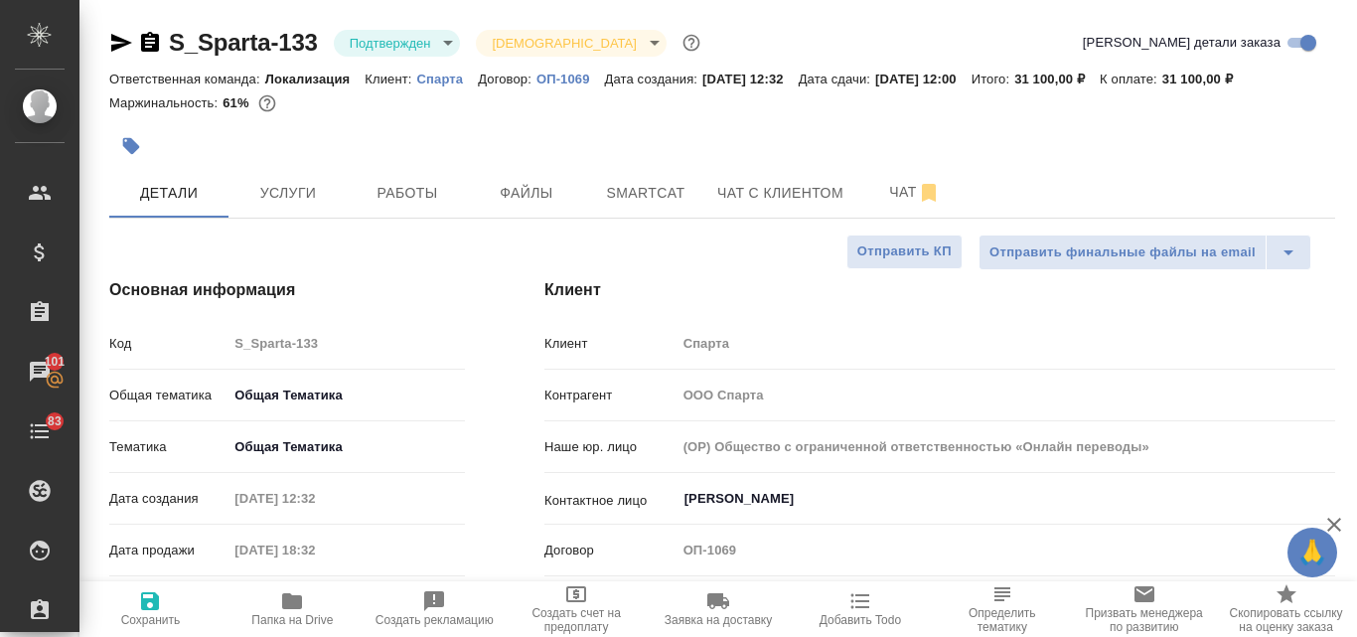
type textarea "x"
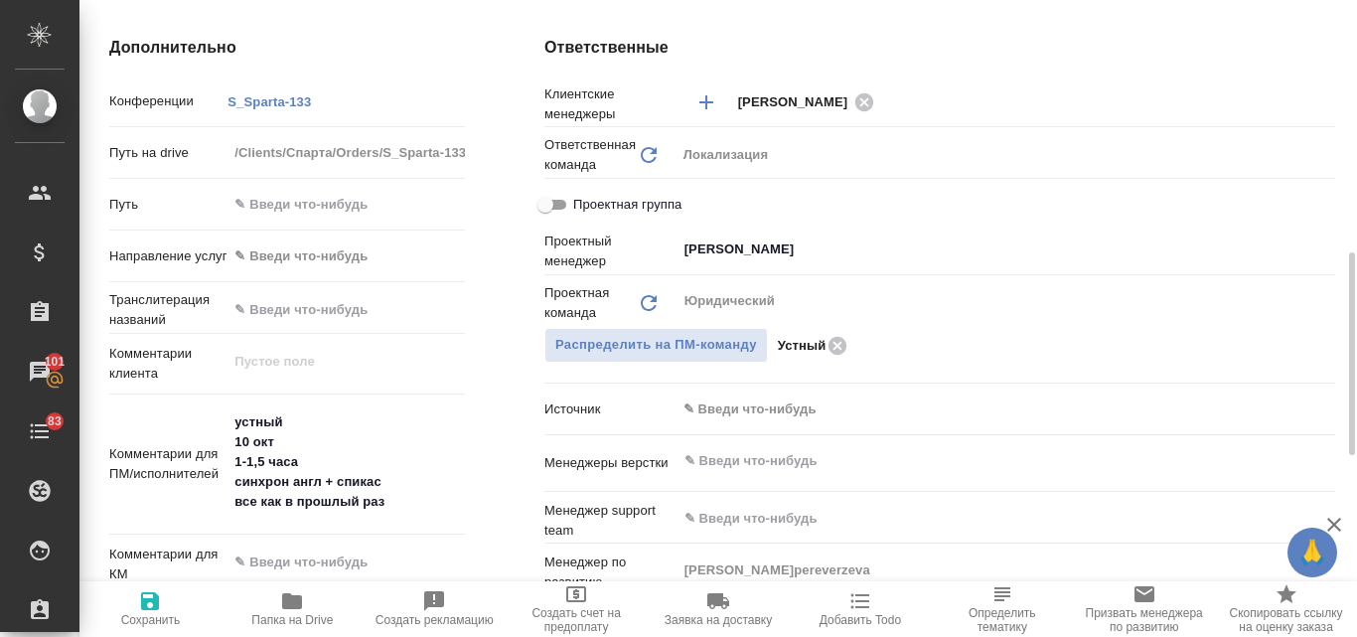
scroll to position [894, 0]
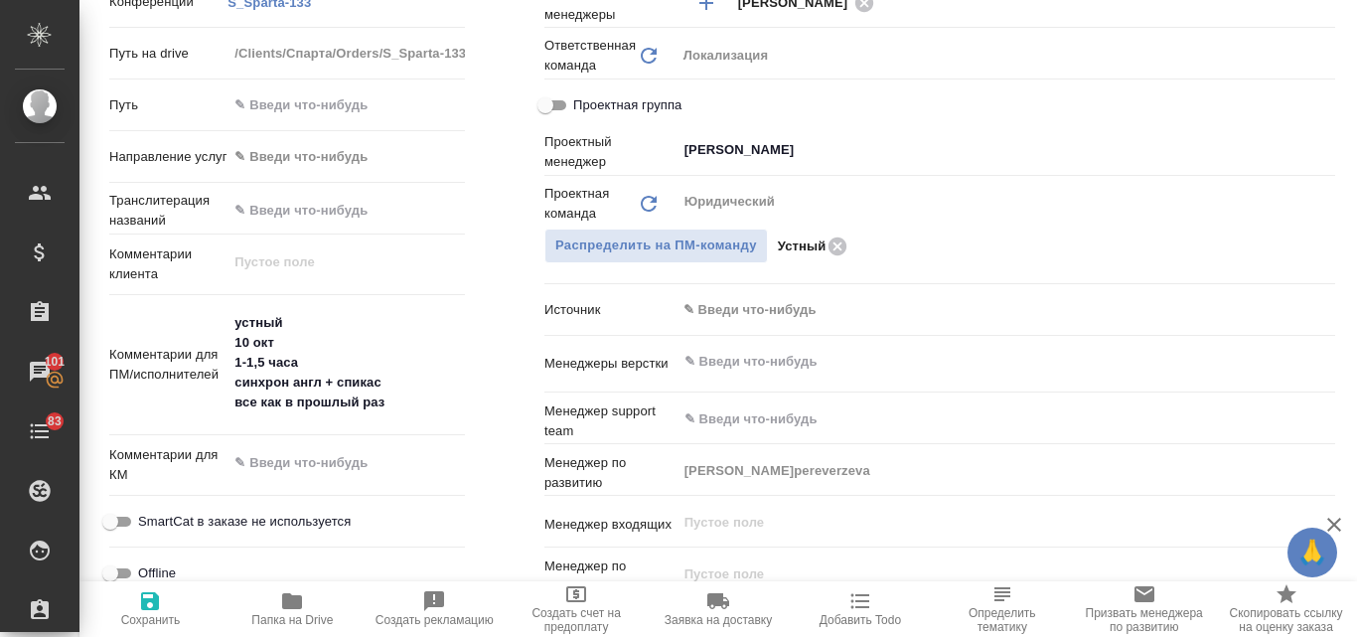
type textarea "x"
click at [394, 407] on textarea "устный 10 окт 1-1,5 часа синхрон англ + спикас все как в прошлый раз" at bounding box center [346, 362] width 237 height 113
type textarea "устный 10 окт 1-1,5 часа синхрон англ + спикас все как в прошлый раз"
type textarea "x"
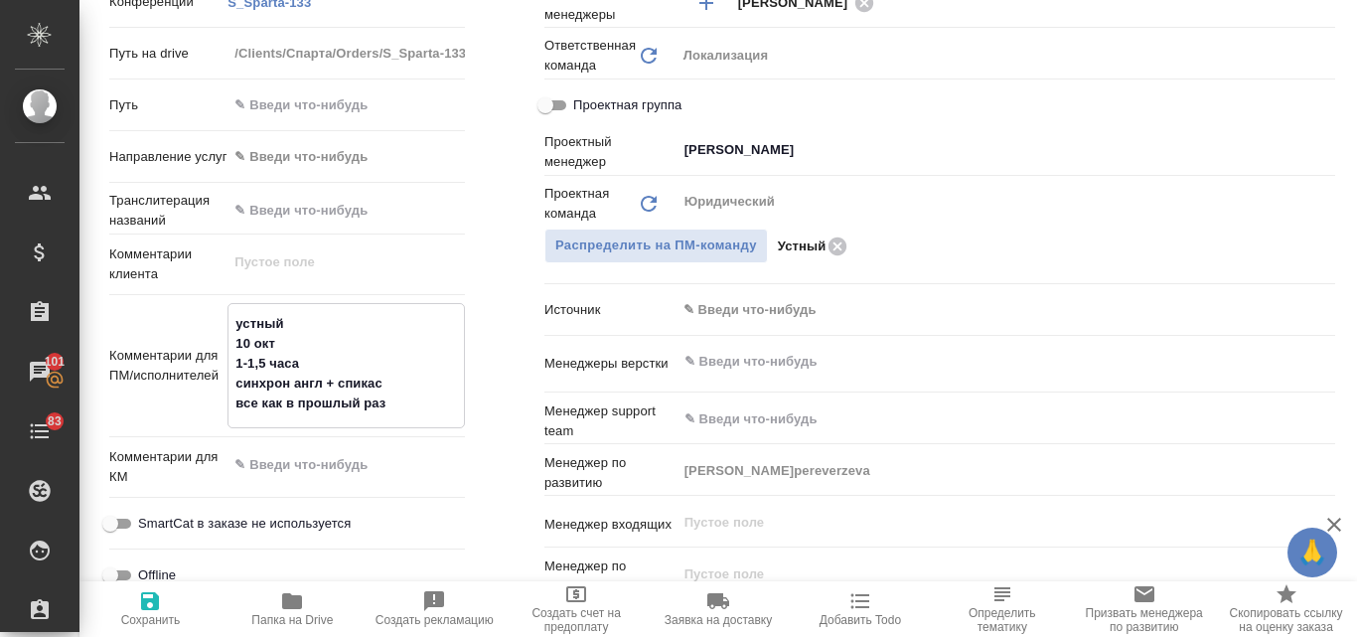
type textarea "x"
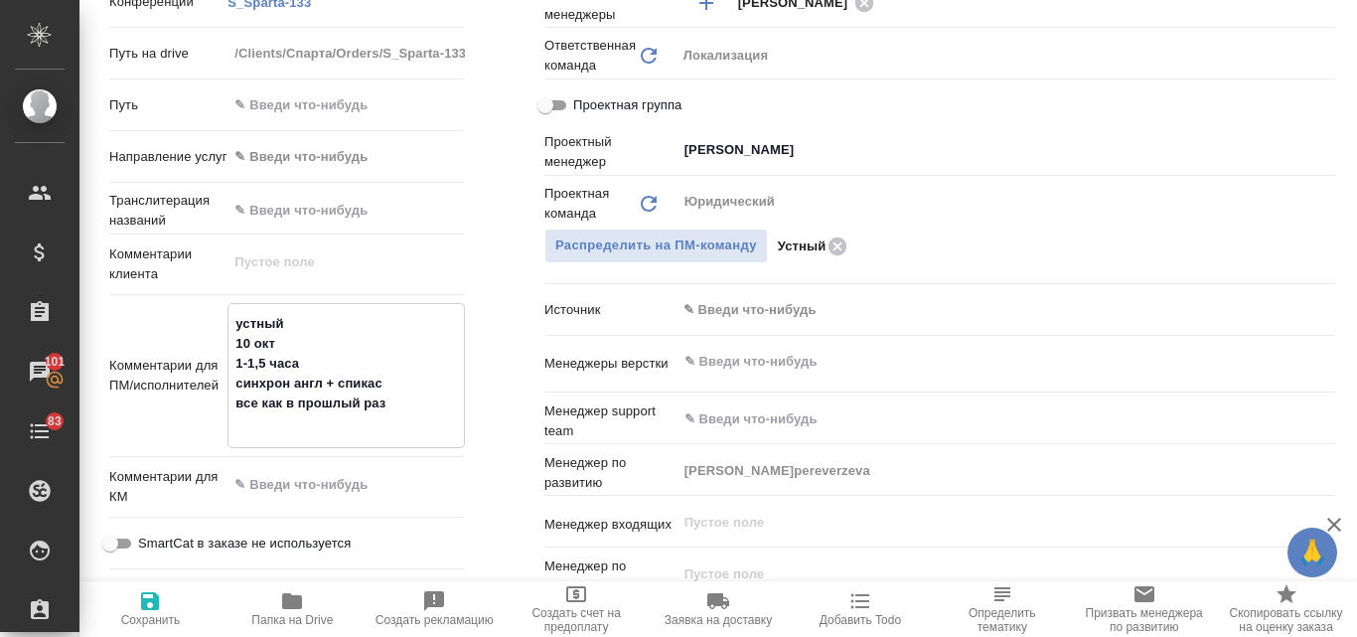
type textarea "x"
type textarea "устный 10 окт 1-1,5 часа синхрон англ + спикас все как в прошлый раз"
type textarea "x"
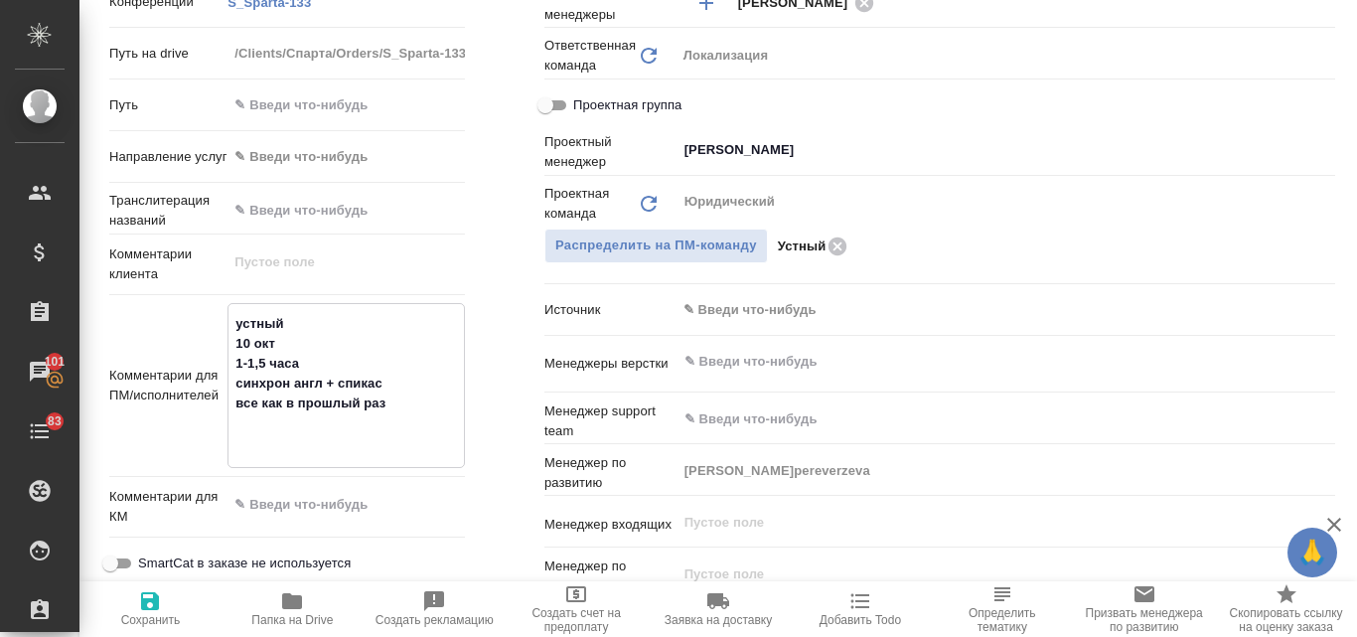
type textarea "устный 10 окт 1-1,5 часа синхрон англ + спикас все как в прошлый раз п"
type textarea "x"
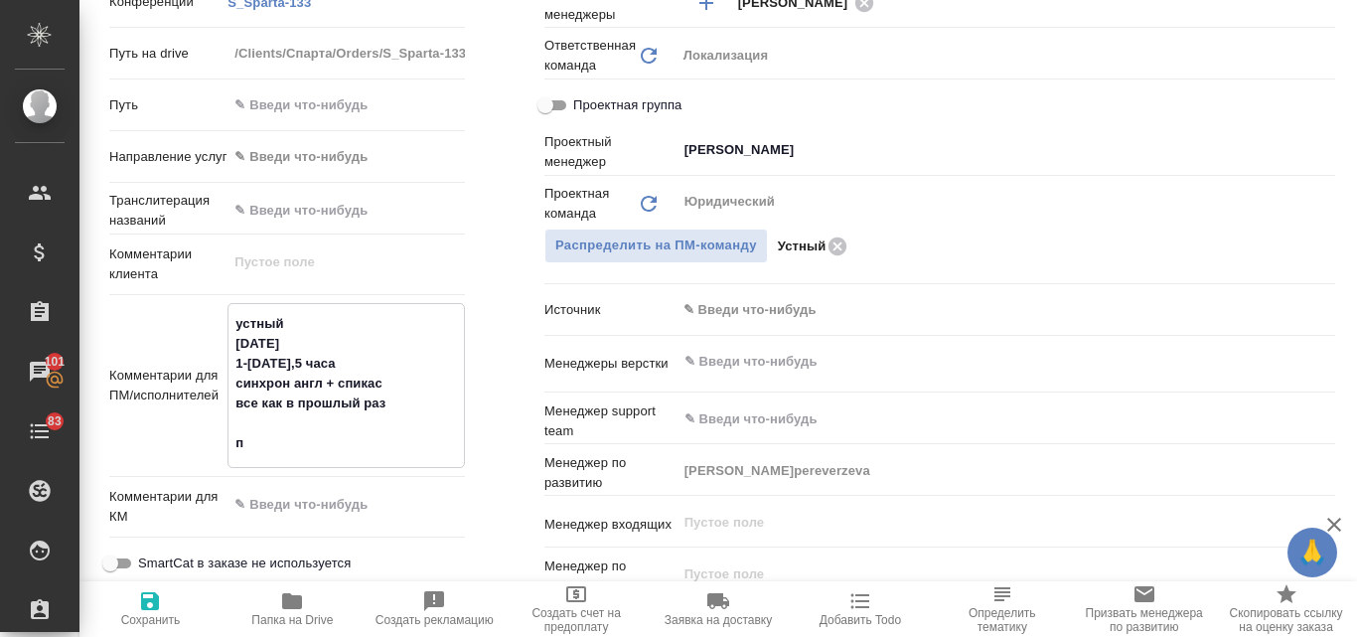
type textarea "устный 10 окт 1-1,5 часа синхрон англ + спикас все как в прошлый раз пе"
type textarea "x"
type textarea "устный 10 окт 1-1,5 часа синхрон англ + спикас все как в прошлый раз пер"
type textarea "x"
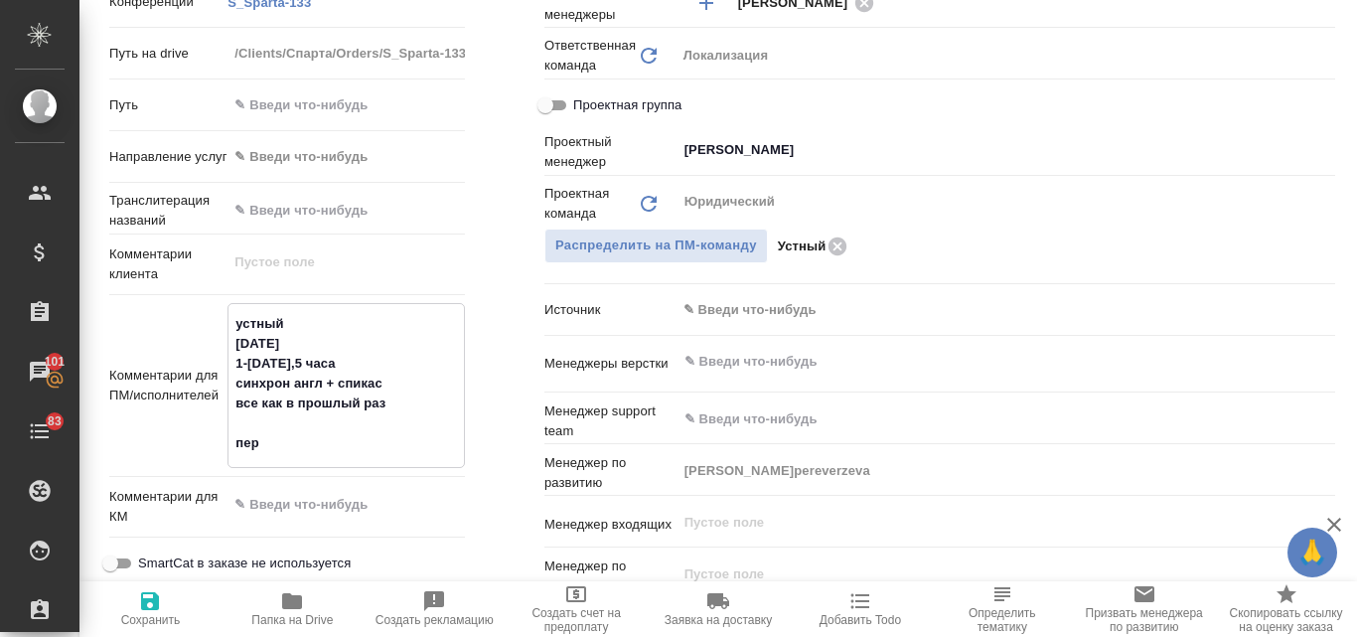
type textarea "x"
type textarea "устный 10 окт 1-1,5 часа синхрон англ + спикас все как в прошлый раз пе"
type textarea "x"
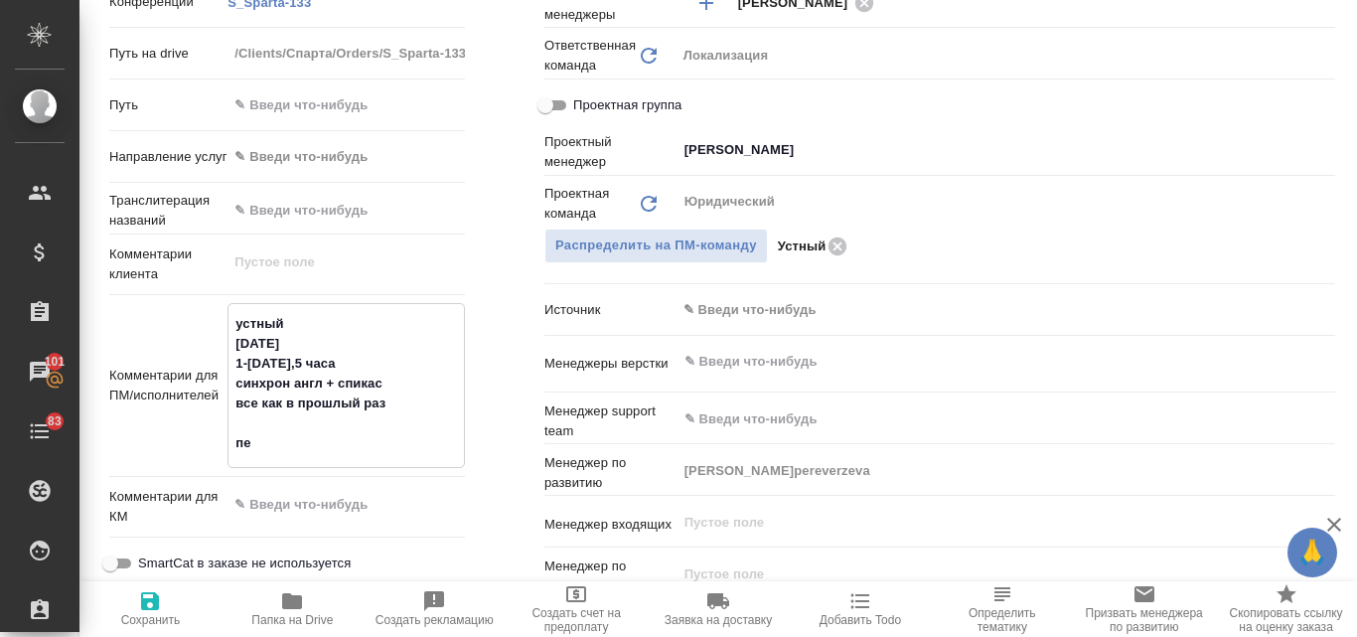
type textarea "x"
type textarea "устный 10 окт 1-1,5 часа синхрон англ + спикас все как в прошлый раз п"
type textarea "x"
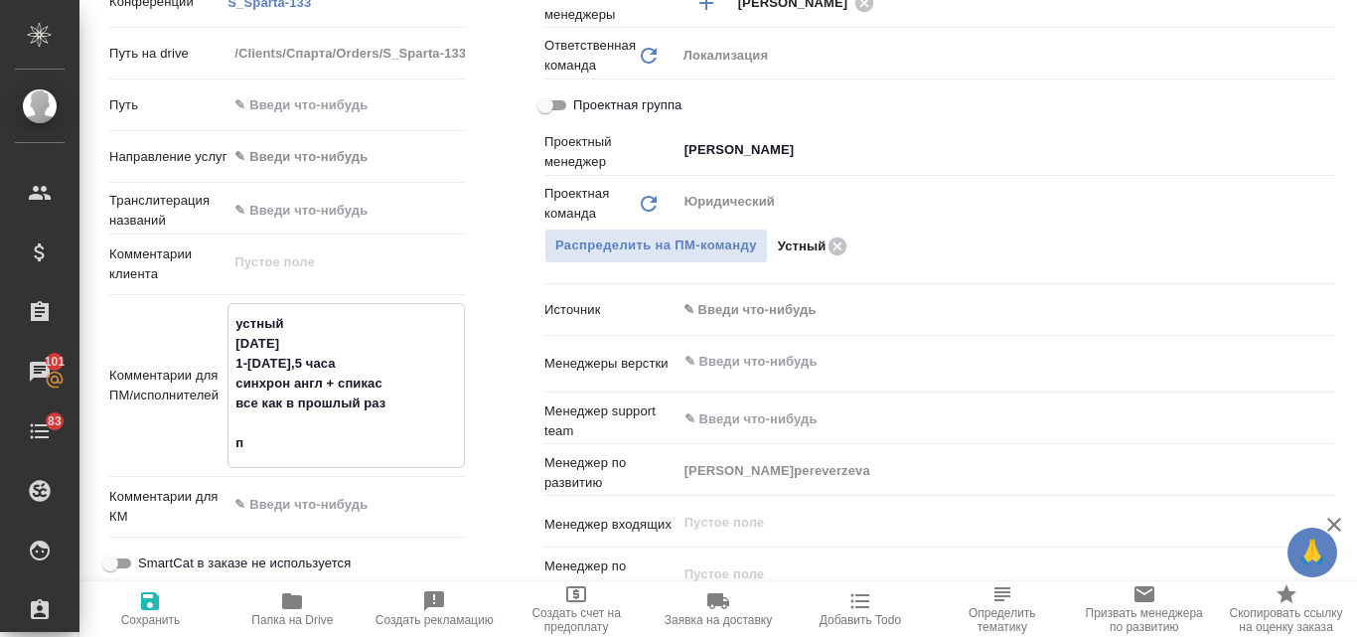
type textarea "устный 10 окт 1-1,5 часа синхрон англ + спикас все как в прошлый раз"
type textarea "x"
type textarea "устный 10 окт 1-1,5 часа синхрон англ + спикас все как в прошлый раз"
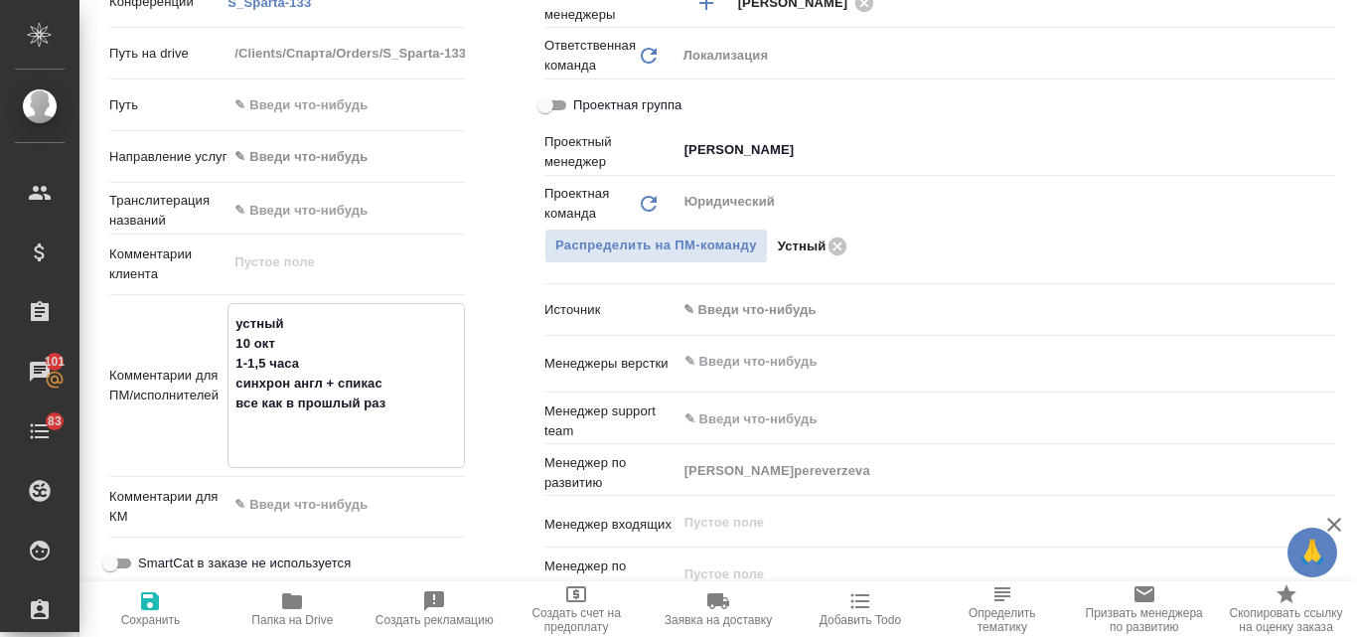
type textarea "x"
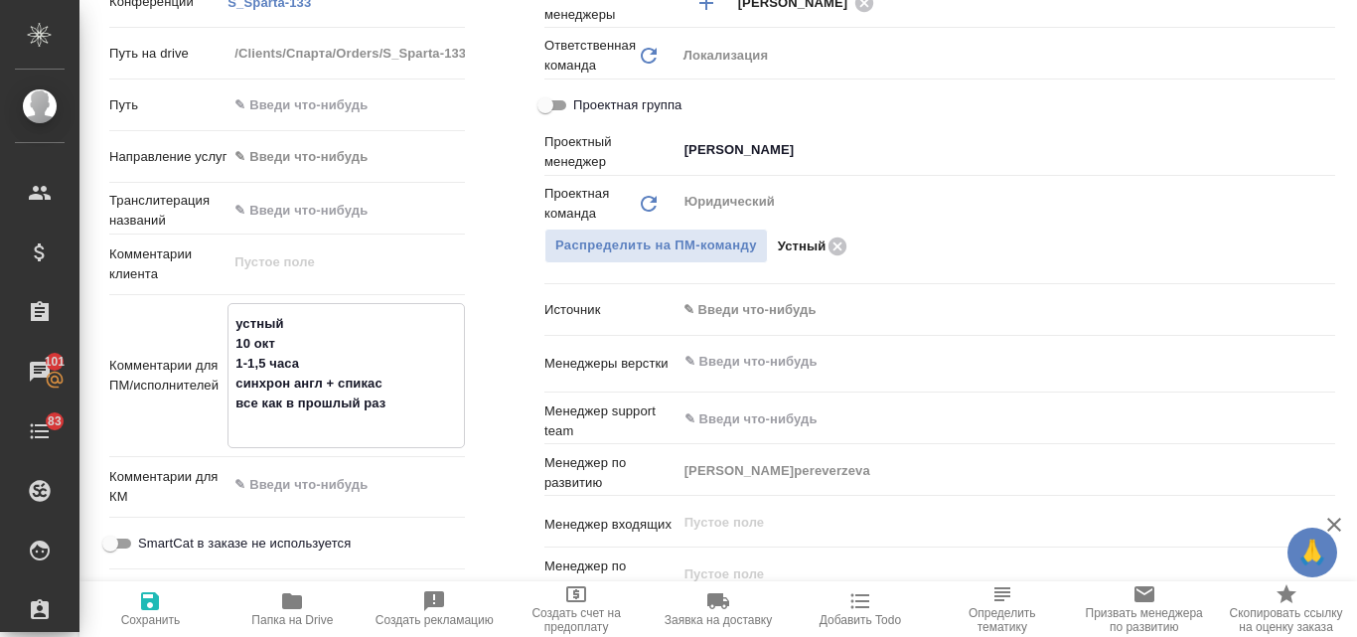
type textarea "устный 10 окт 1-1,5 часа синхрон англ + спикас все как в прошлый раз"
type textarea "x"
click at [150, 602] on icon "button" at bounding box center [150, 601] width 18 height 18
type textarea "x"
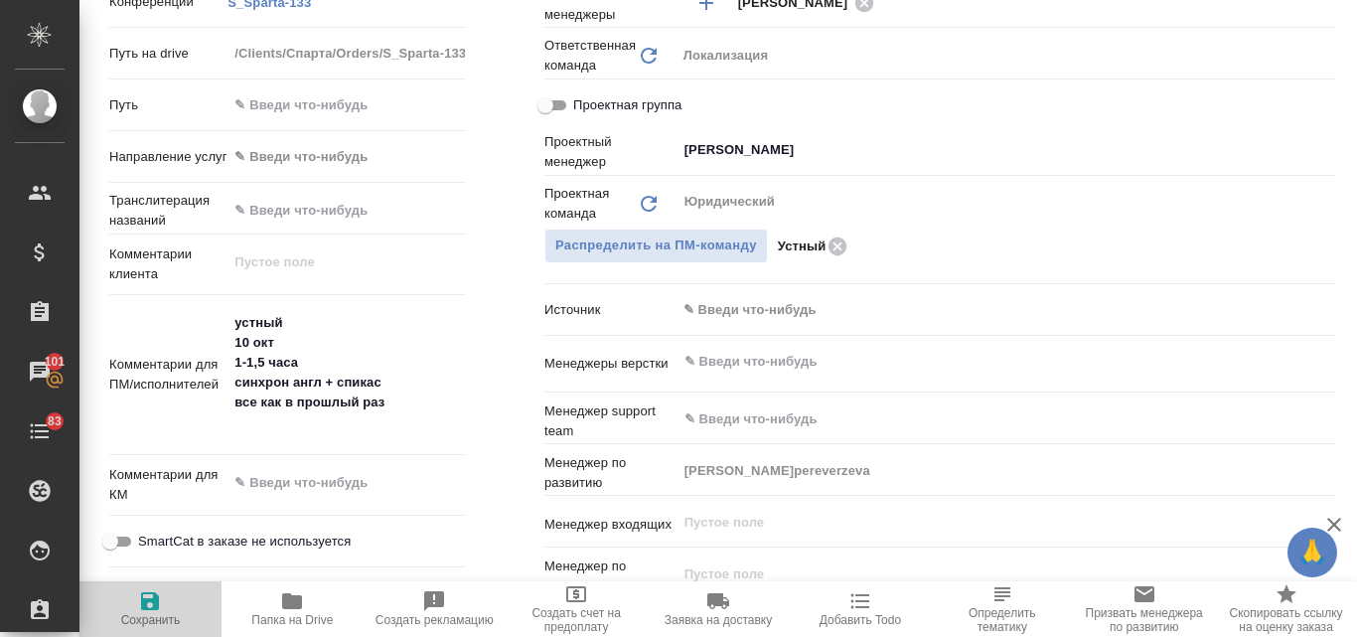
type textarea "x"
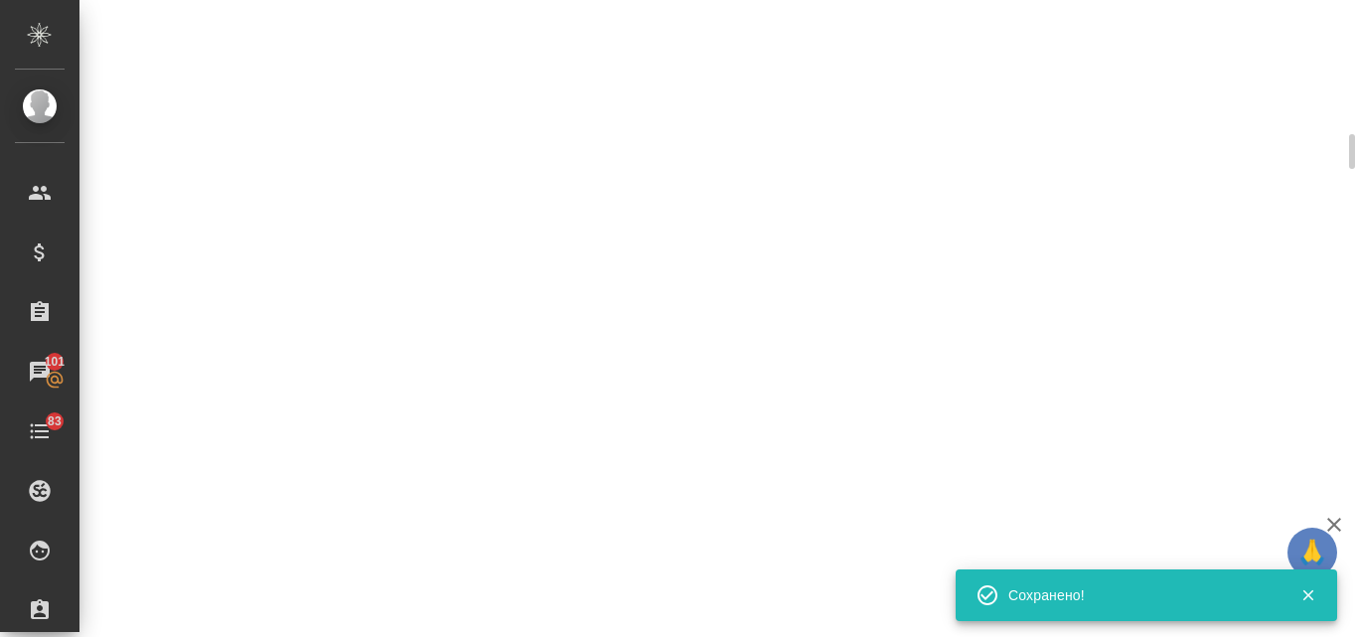
select select "RU"
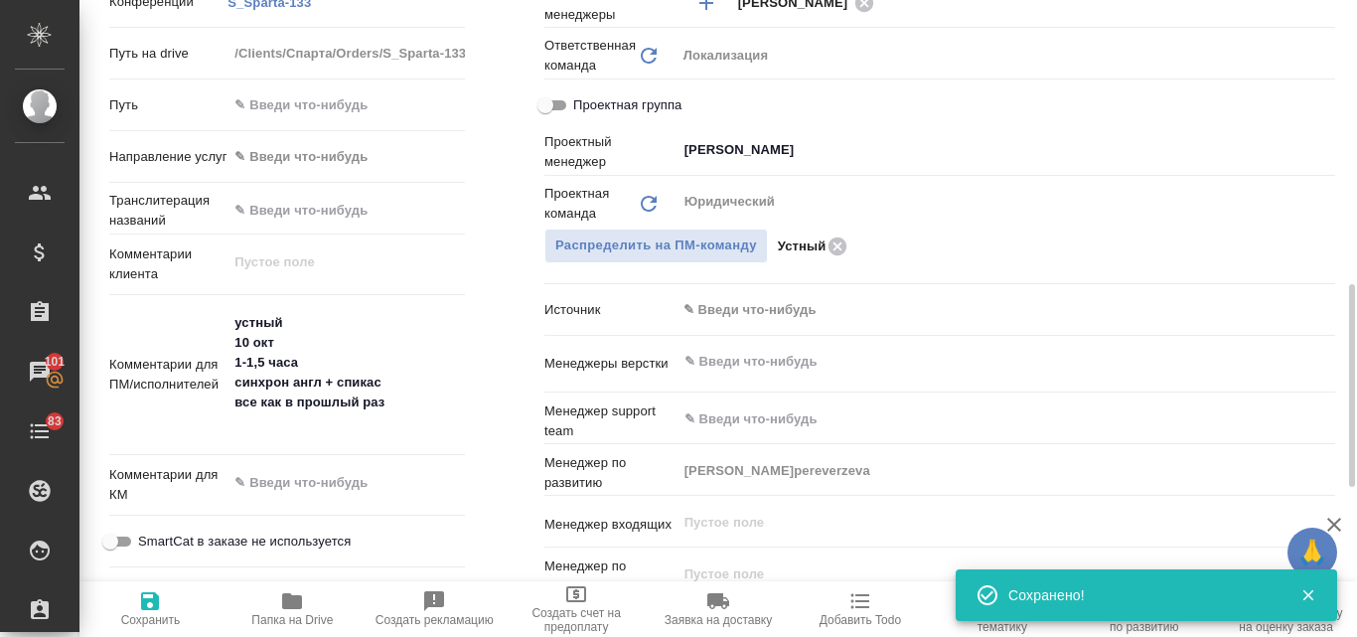
type textarea "x"
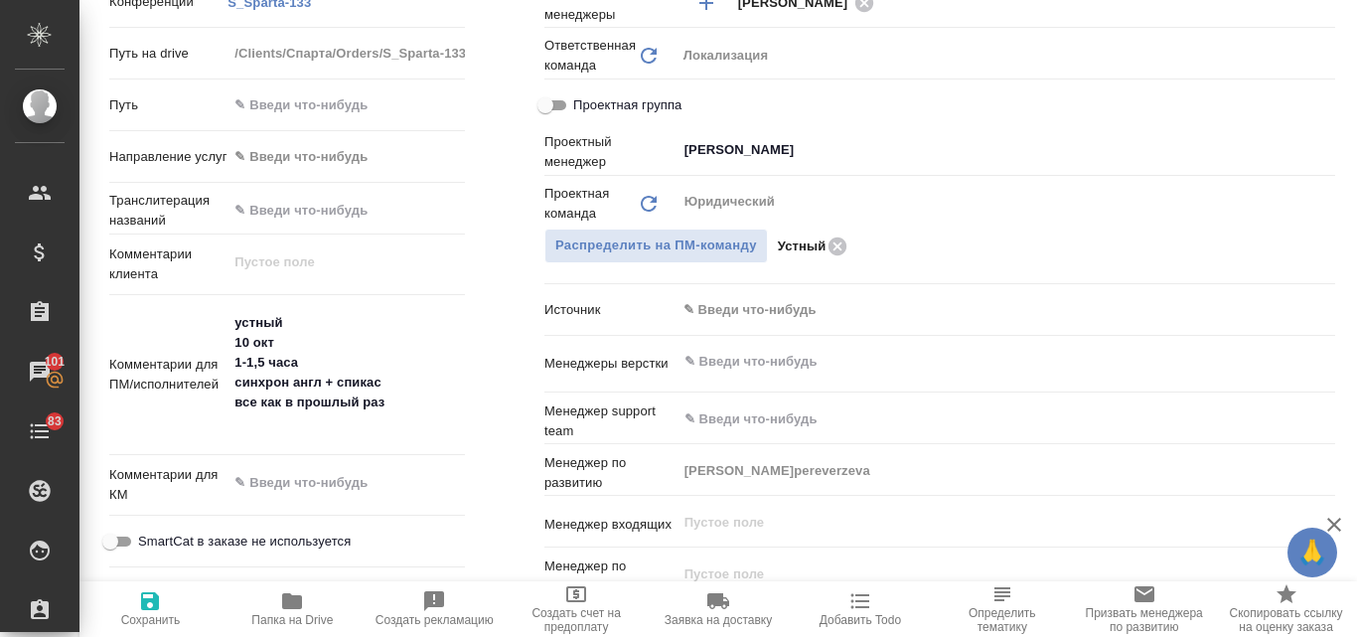
type textarea "x"
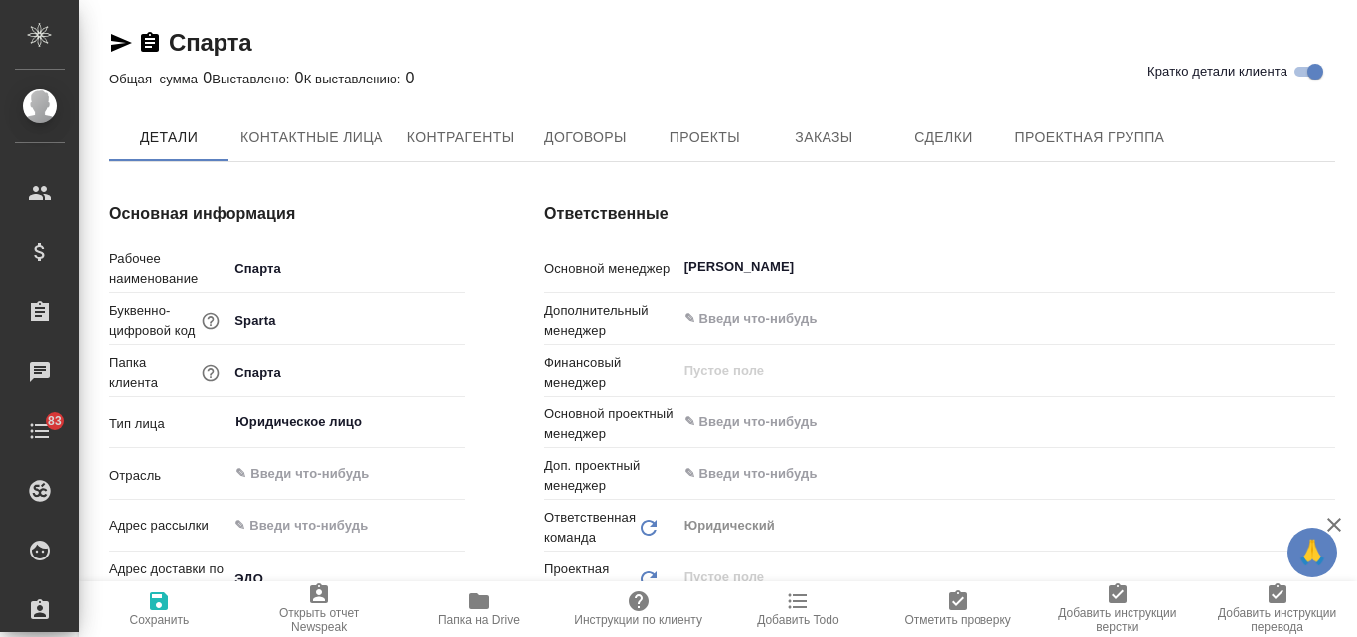
type textarea "x"
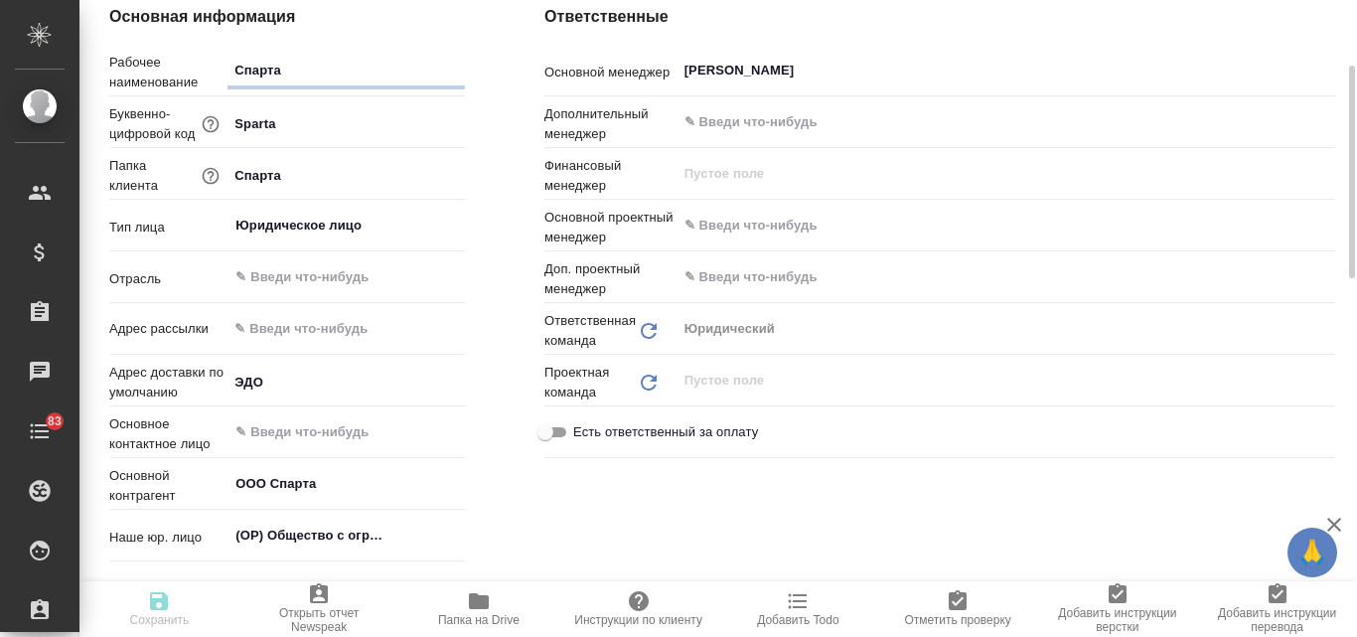
type textarea "x"
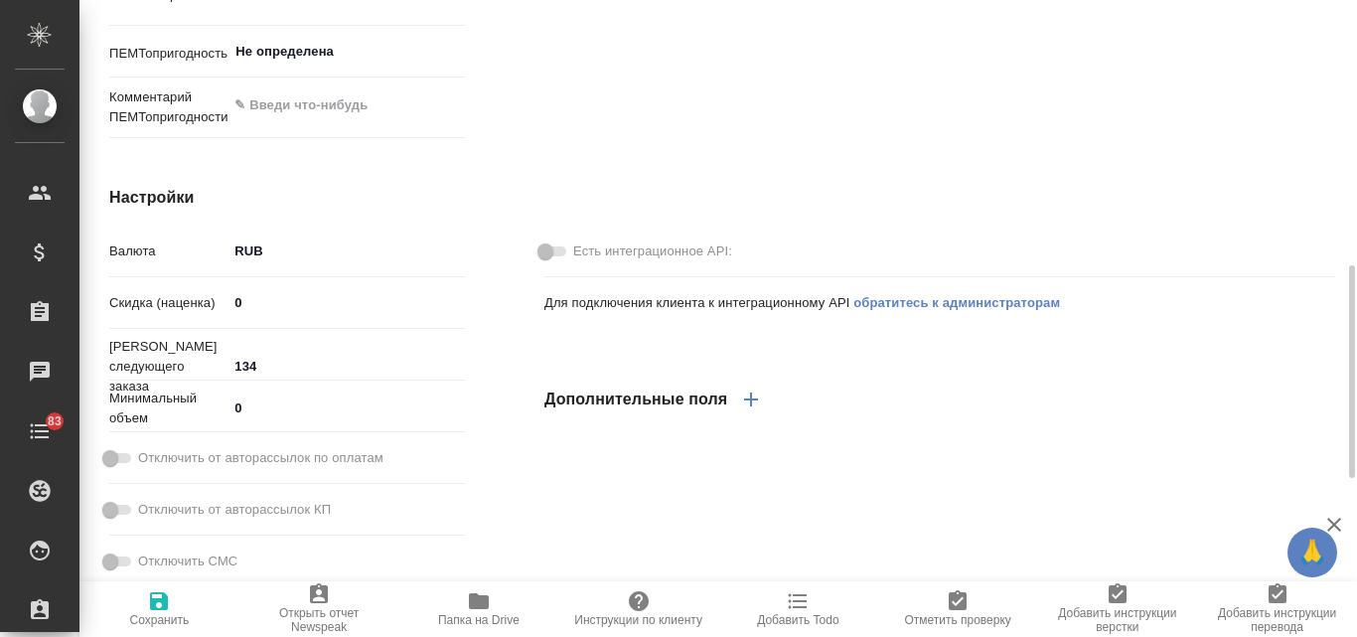
type textarea "x"
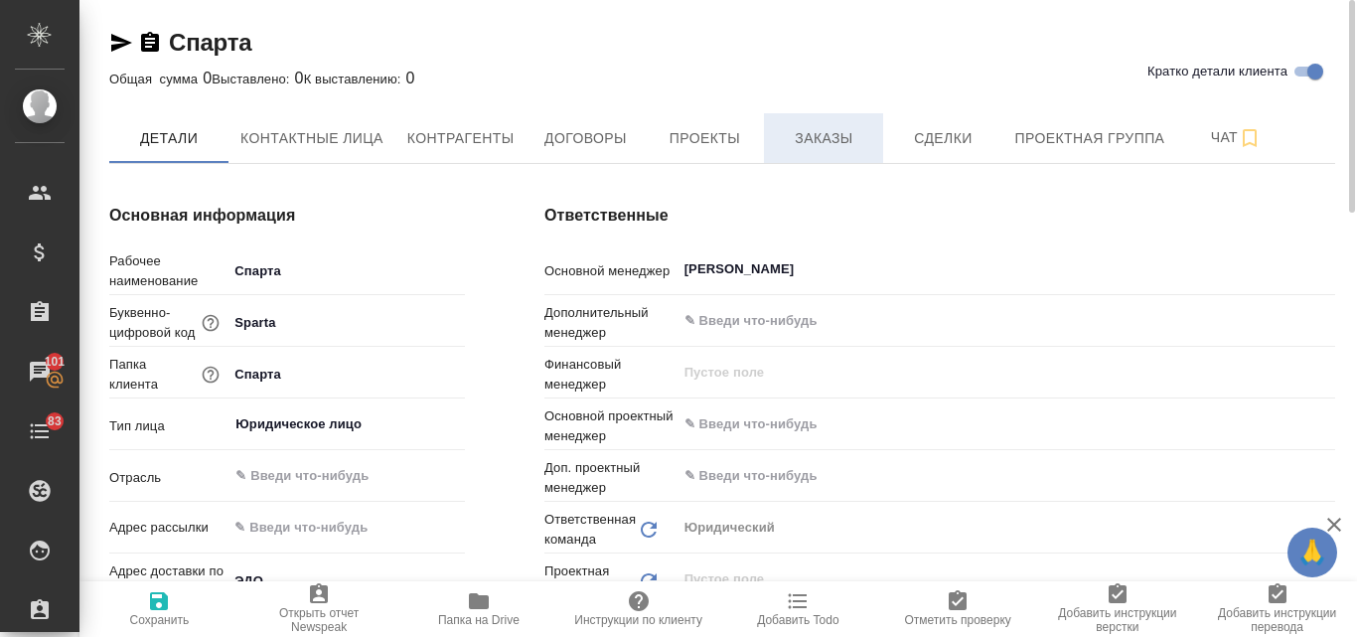
click at [806, 142] on span "Заказы" at bounding box center [823, 138] width 95 height 25
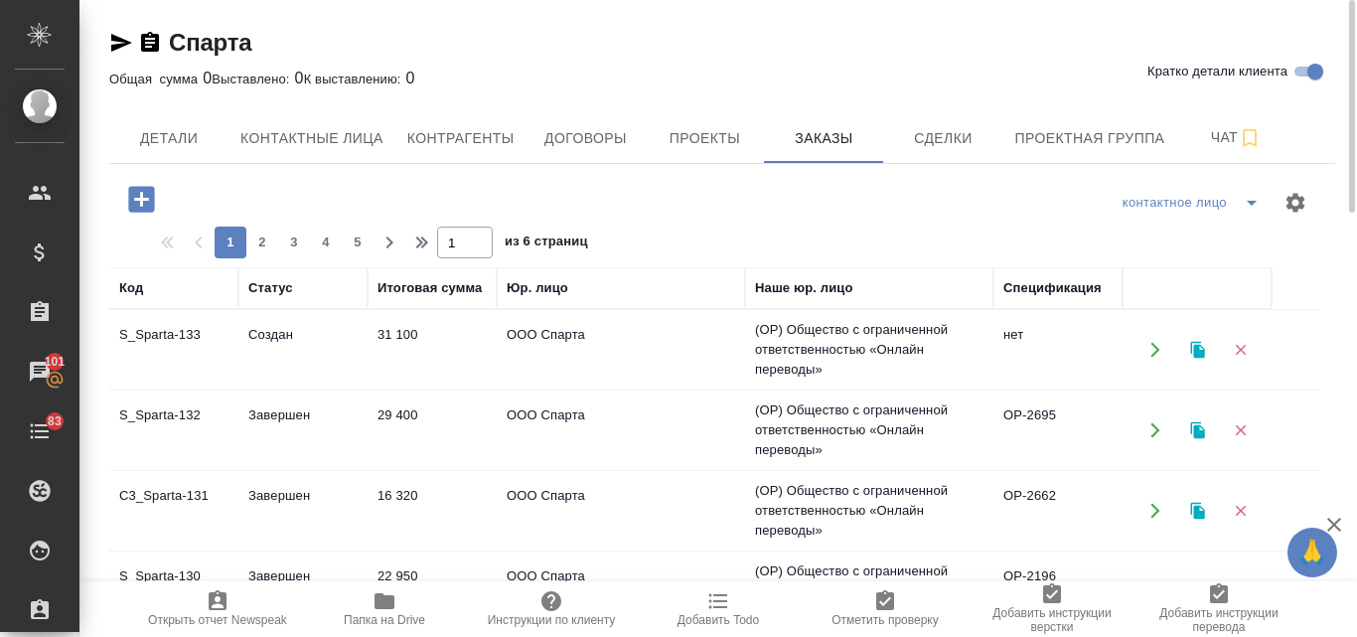
click at [281, 423] on td "Завершен" at bounding box center [302, 430] width 129 height 70
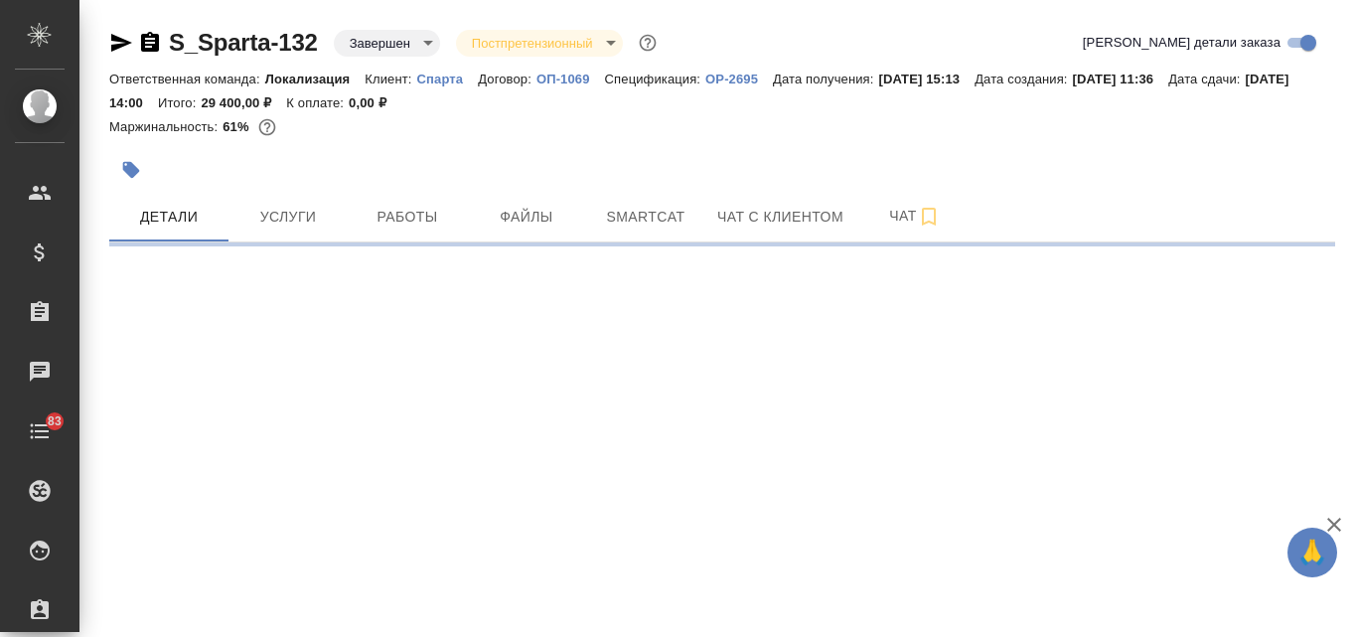
select select "RU"
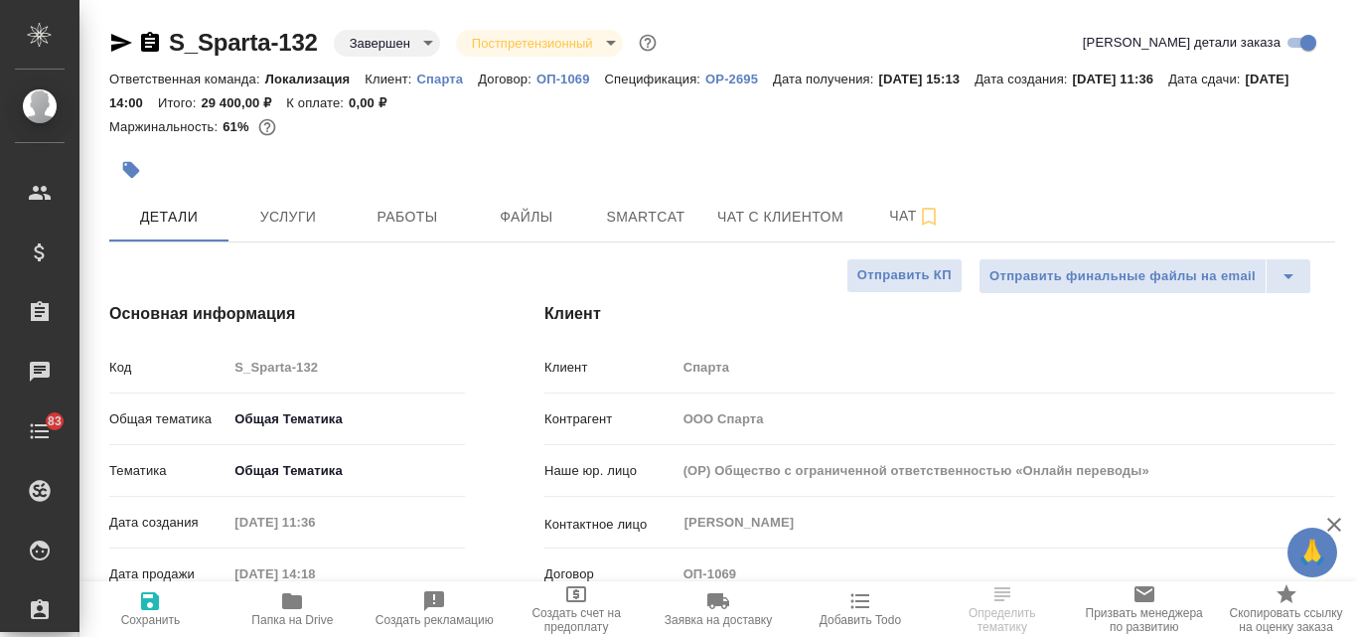
type textarea "x"
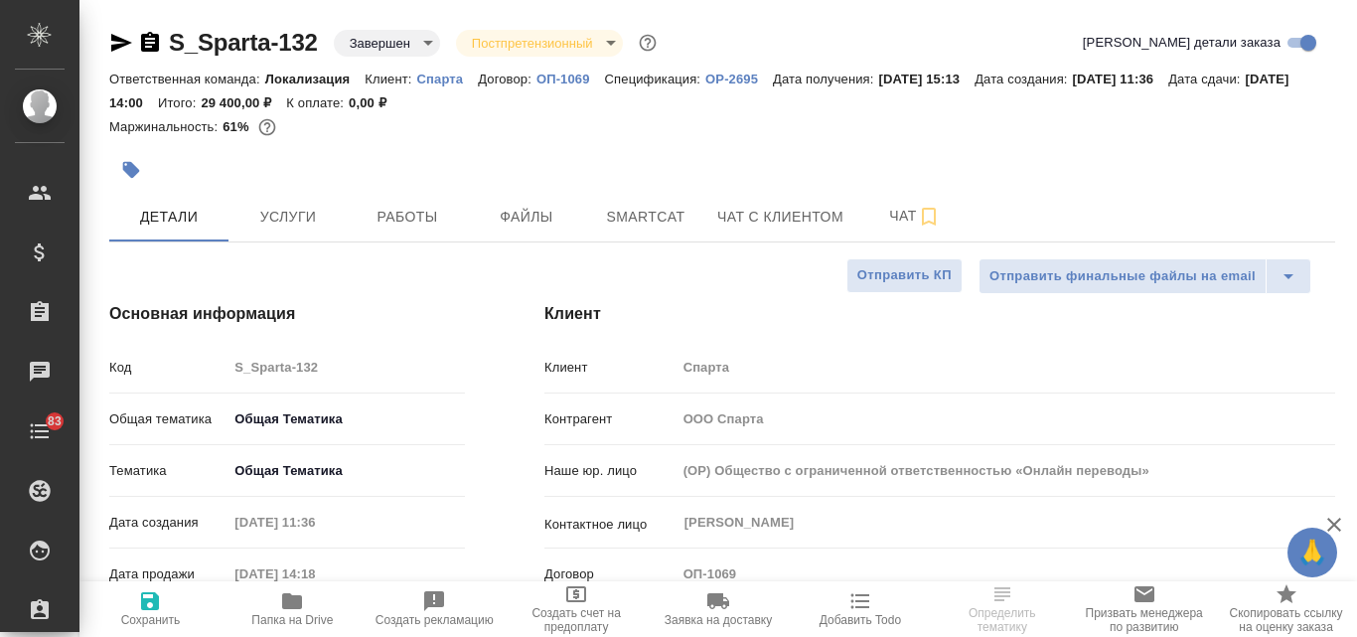
type textarea "x"
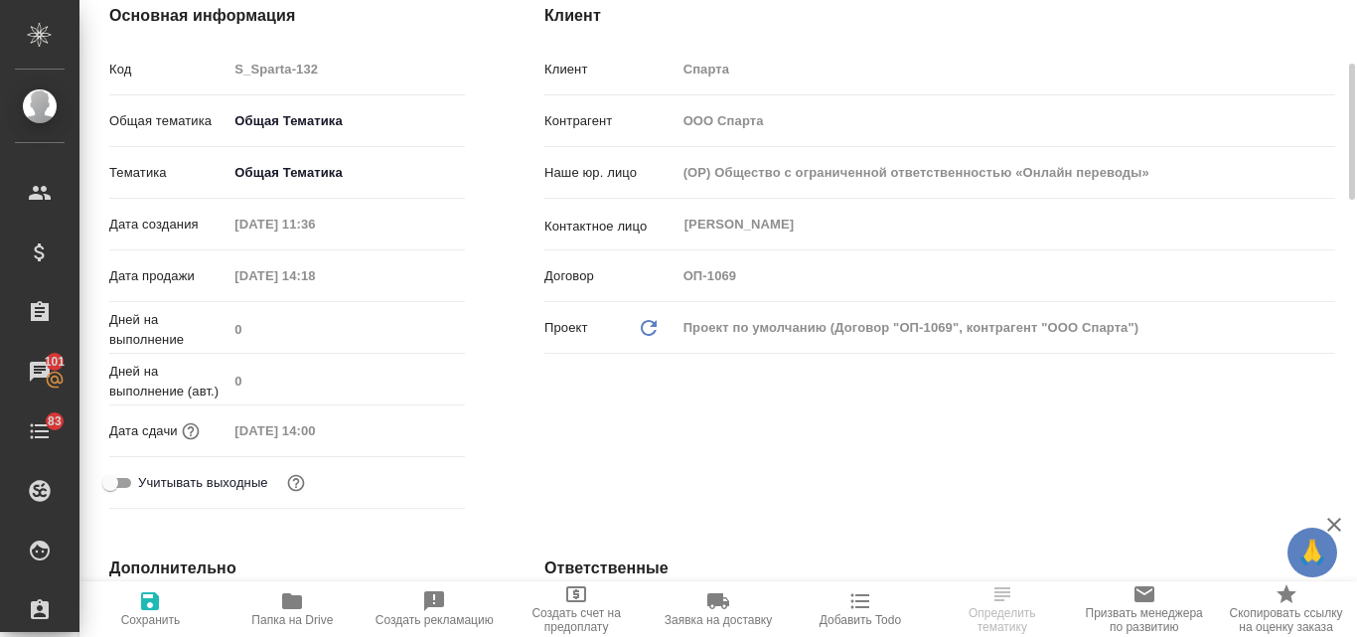
scroll to position [199, 0]
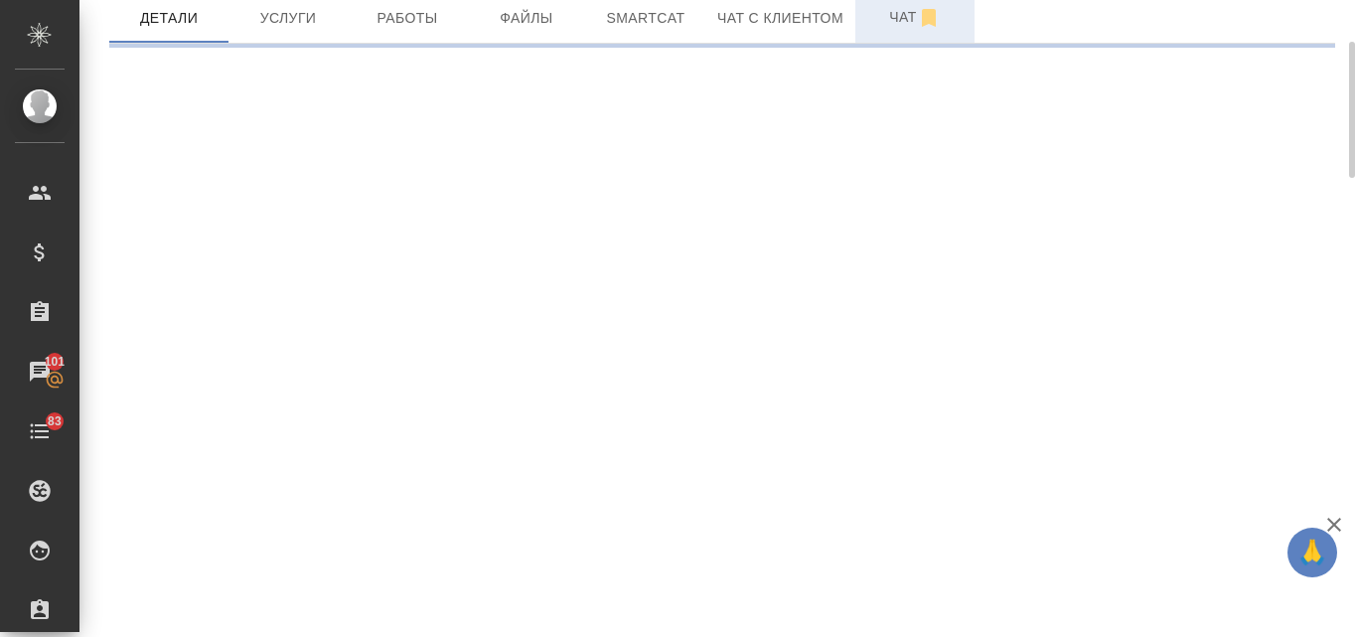
select select "RU"
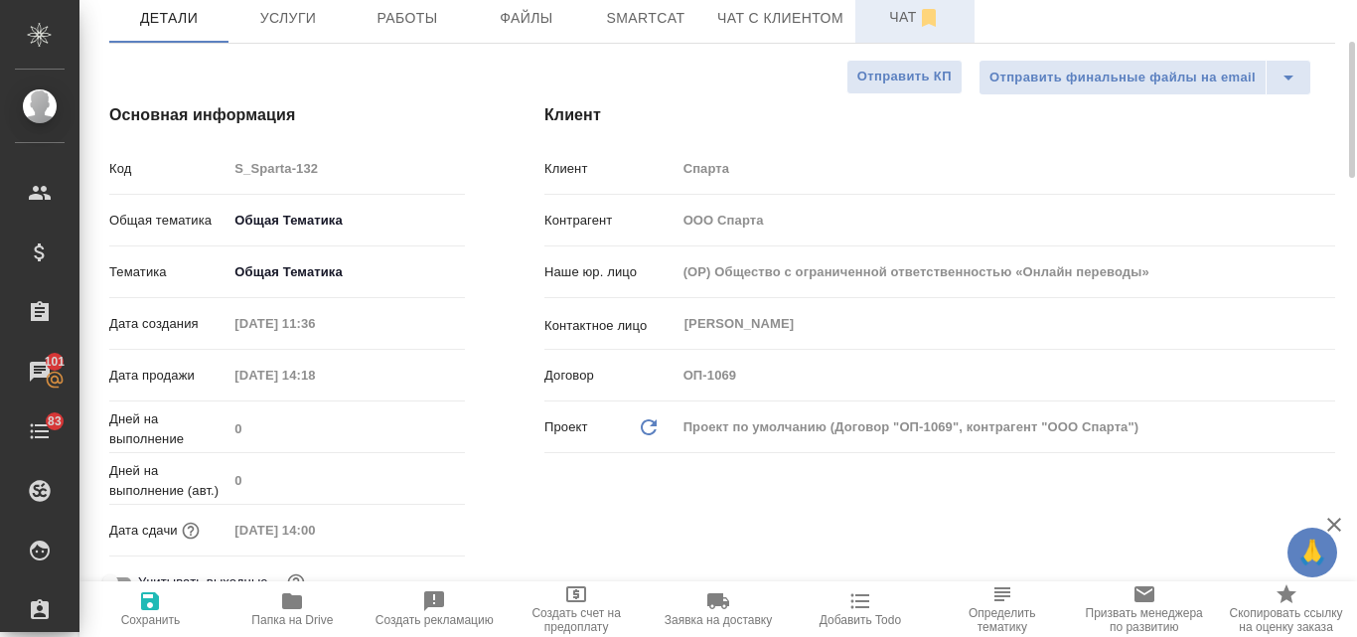
type textarea "x"
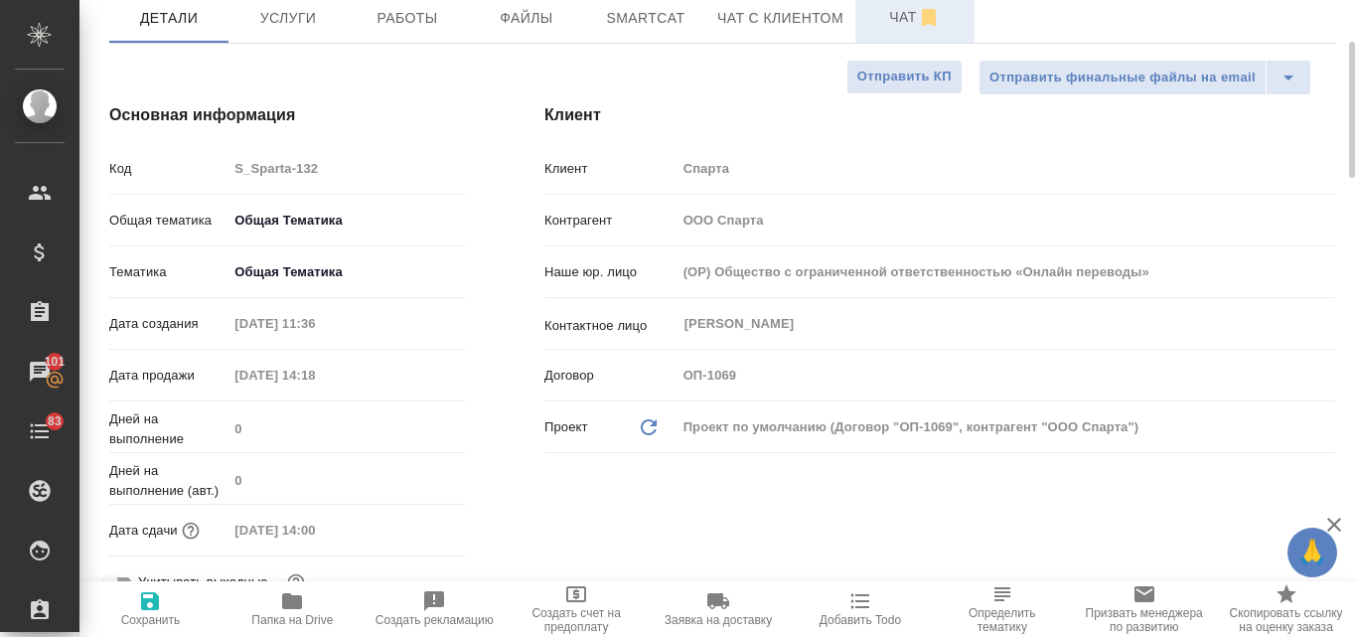
type textarea "x"
